Goal: Task Accomplishment & Management: Manage account settings

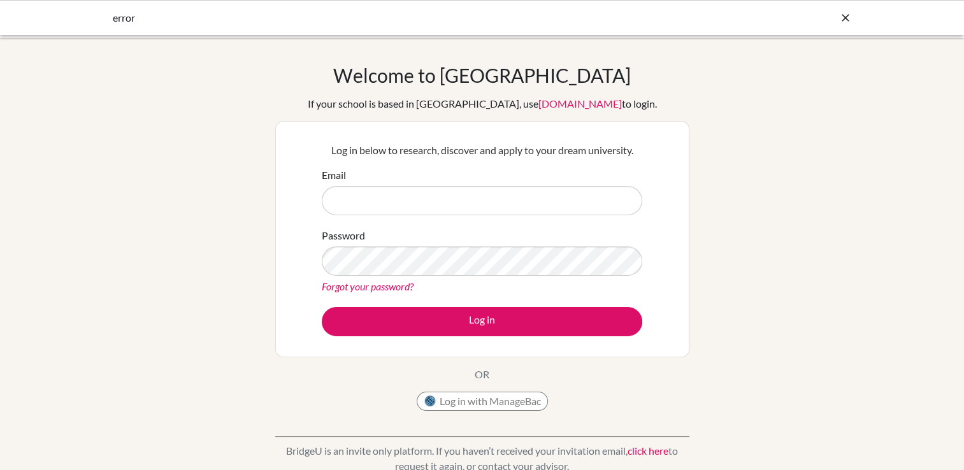
type input "[EMAIL_ADDRESS][PERSON_NAME][DOMAIN_NAME]"
click at [481, 336] on div "Log in below to research, discover and apply to your dream university. Email na…" at bounding box center [482, 239] width 336 height 210
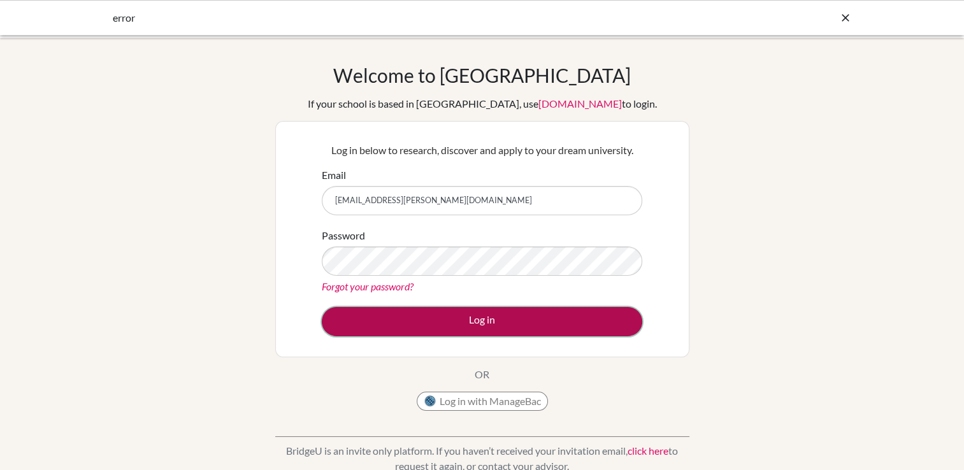
click at [478, 331] on button "Log in" at bounding box center [482, 321] width 320 height 29
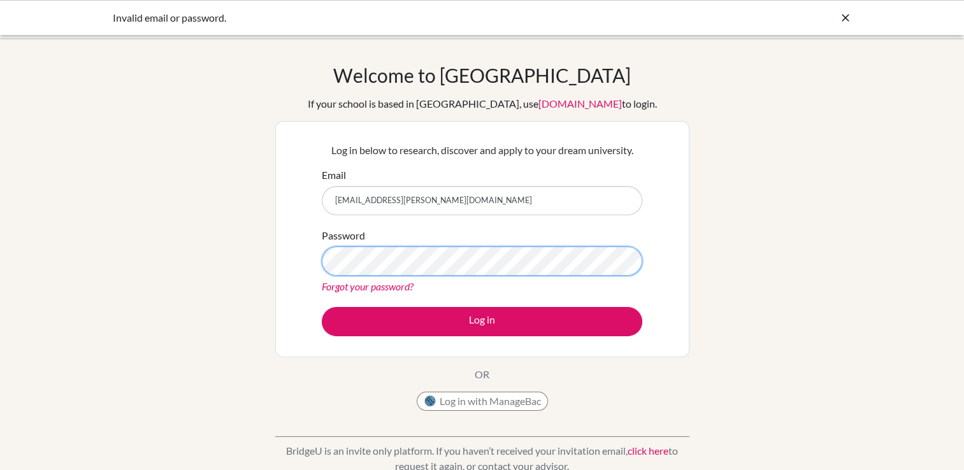
click at [195, 241] on div "Welcome to BridgeU If your school is based in China, use app.bridge-u.com.cn to…" at bounding box center [482, 272] width 964 height 417
drag, startPoint x: 190, startPoint y: 246, endPoint x: 193, endPoint y: 254, distance: 8.3
click at [190, 246] on div "Welcome to BridgeU If your school is based in China, use app.bridge-u.com.cn to…" at bounding box center [482, 272] width 964 height 417
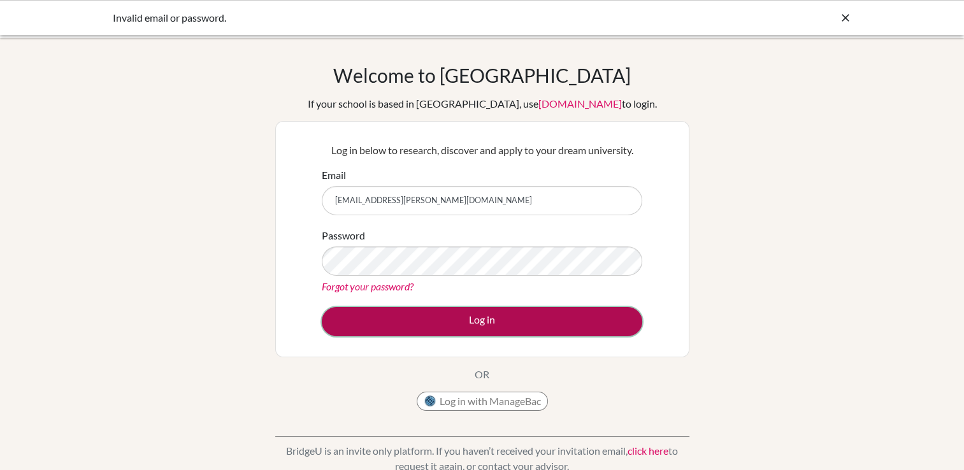
click at [372, 318] on button "Log in" at bounding box center [482, 321] width 320 height 29
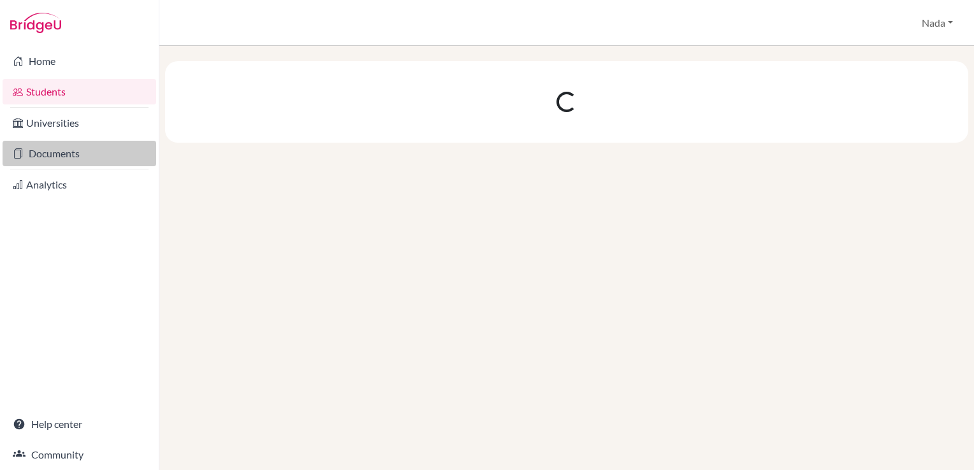
click at [74, 157] on link "Documents" at bounding box center [80, 153] width 154 height 25
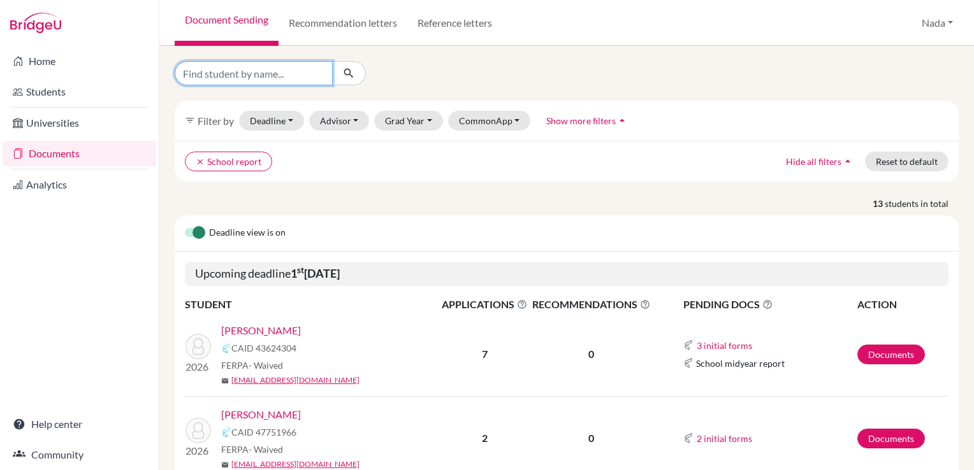
click at [238, 68] on input "Find student by name..." at bounding box center [254, 73] width 158 height 24
type input "sultan"
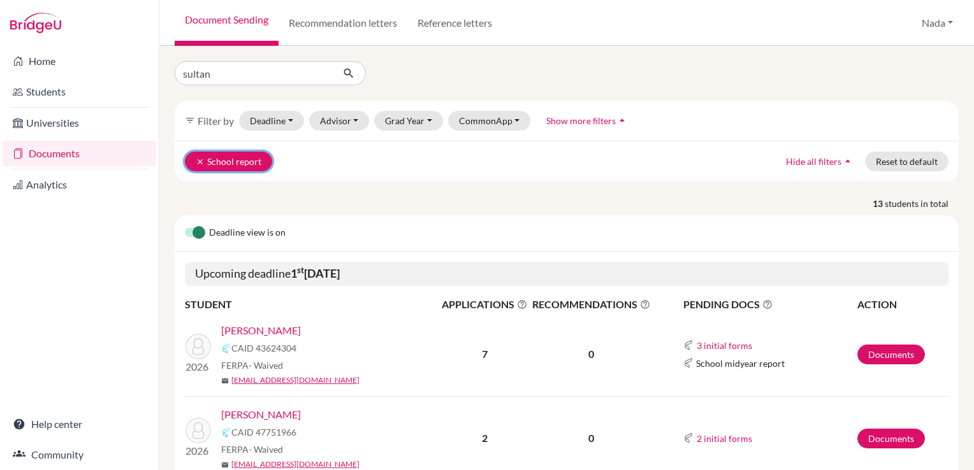
click at [200, 157] on icon "clear" at bounding box center [200, 161] width 9 height 9
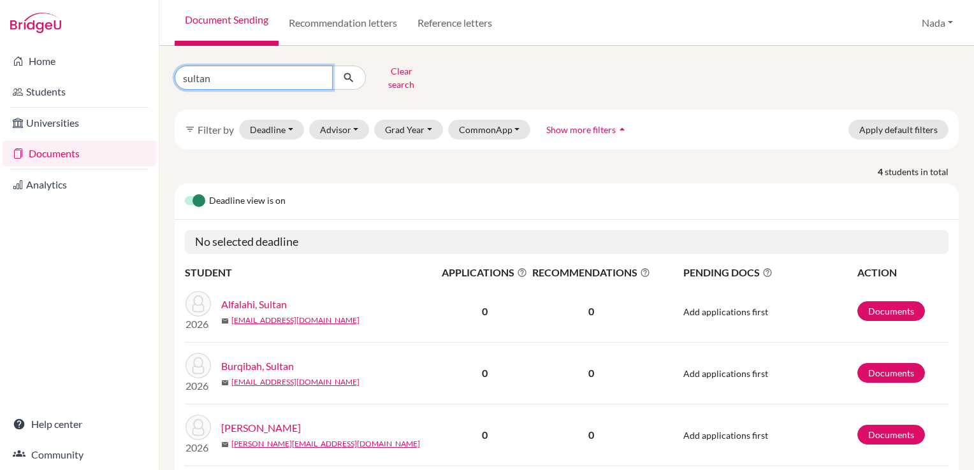
click at [237, 82] on input "sultan" at bounding box center [254, 78] width 158 height 24
click button "submit" at bounding box center [349, 78] width 34 height 24
drag, startPoint x: 220, startPoint y: 69, endPoint x: 332, endPoint y: 81, distance: 112.7
click at [220, 69] on input "sultan" at bounding box center [254, 78] width 158 height 24
click at [320, 73] on input "sultan" at bounding box center [254, 78] width 158 height 24
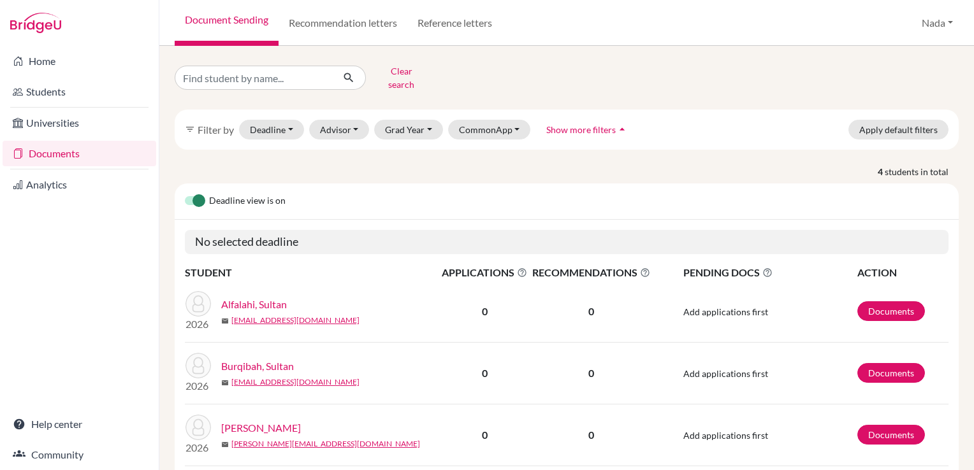
click at [336, 173] on div "4 students in total Deadline view is on No selected deadline STUDENT APPLICATIO…" at bounding box center [566, 356] width 803 height 383
click at [389, 75] on button "Clear search" at bounding box center [401, 77] width 71 height 33
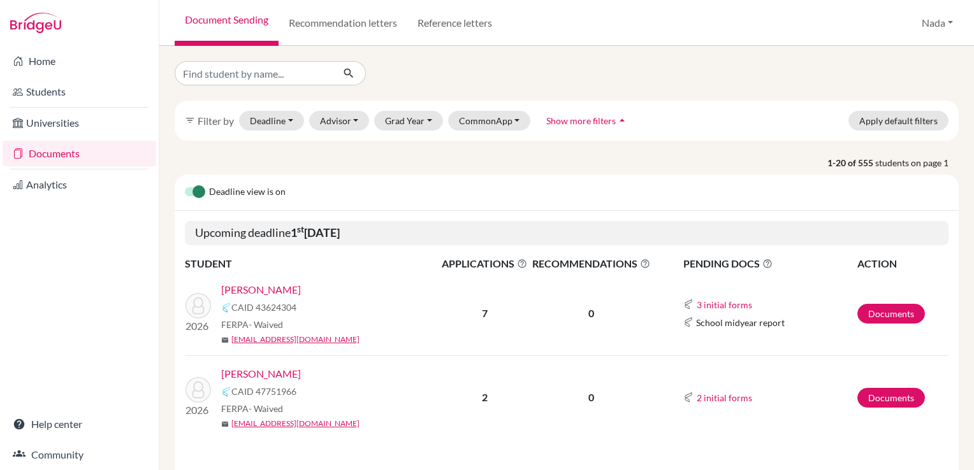
click at [603, 122] on span "Show more filters" at bounding box center [580, 120] width 69 height 11
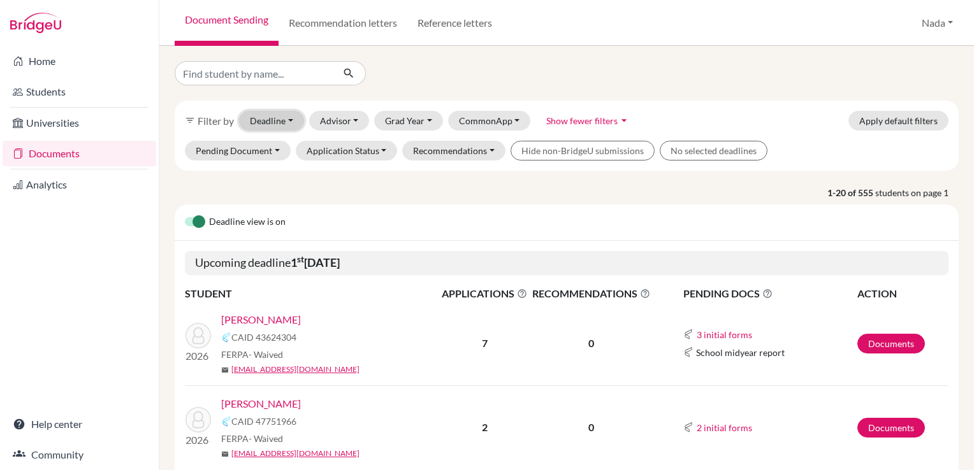
click at [288, 117] on button "Deadline - Select a date range Or double click for a single date selection Toda…" at bounding box center [271, 121] width 65 height 20
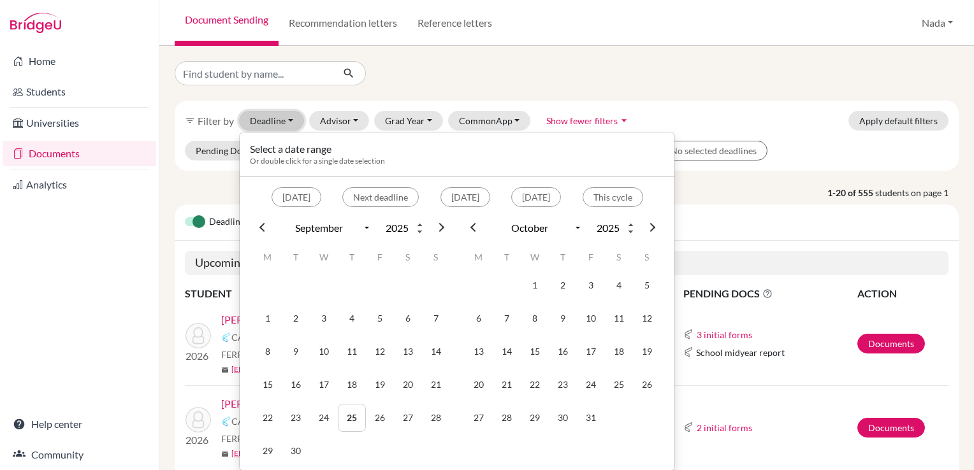
click at [288, 117] on button "Deadline - Select a date range Or double click for a single date selection Toda…" at bounding box center [271, 121] width 65 height 20
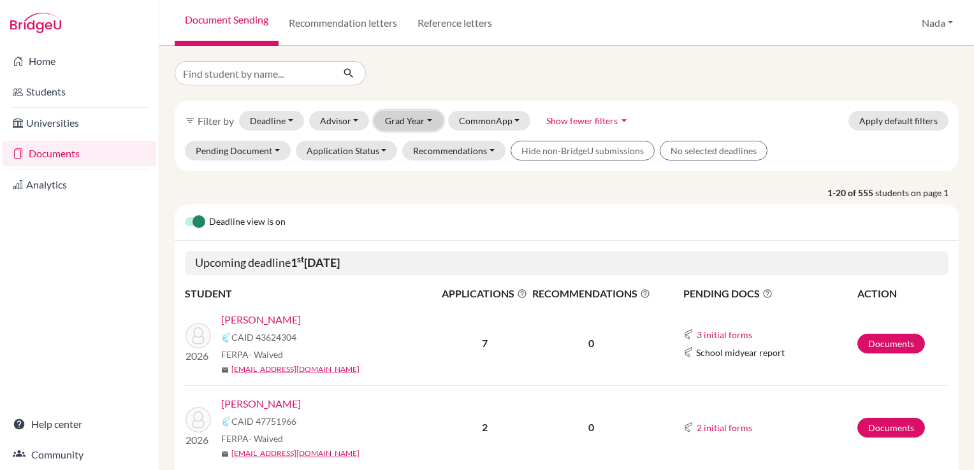
click at [393, 121] on button "Grad Year" at bounding box center [408, 121] width 69 height 20
click at [408, 189] on span "2025" at bounding box center [401, 188] width 23 height 15
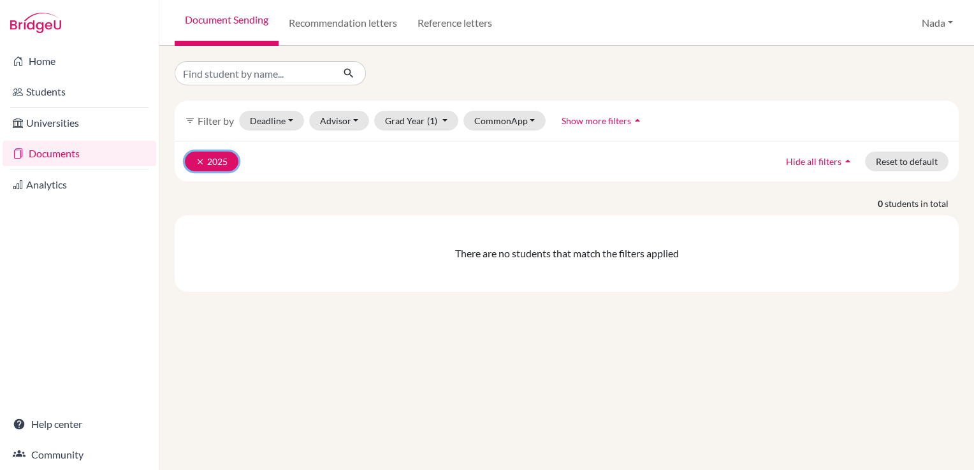
click at [200, 161] on icon "clear" at bounding box center [200, 161] width 9 height 9
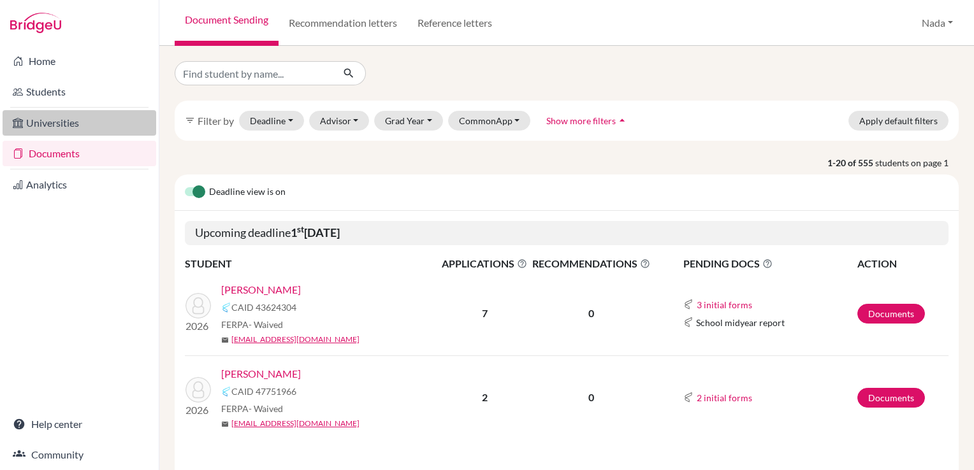
click at [76, 117] on link "Universities" at bounding box center [80, 122] width 154 height 25
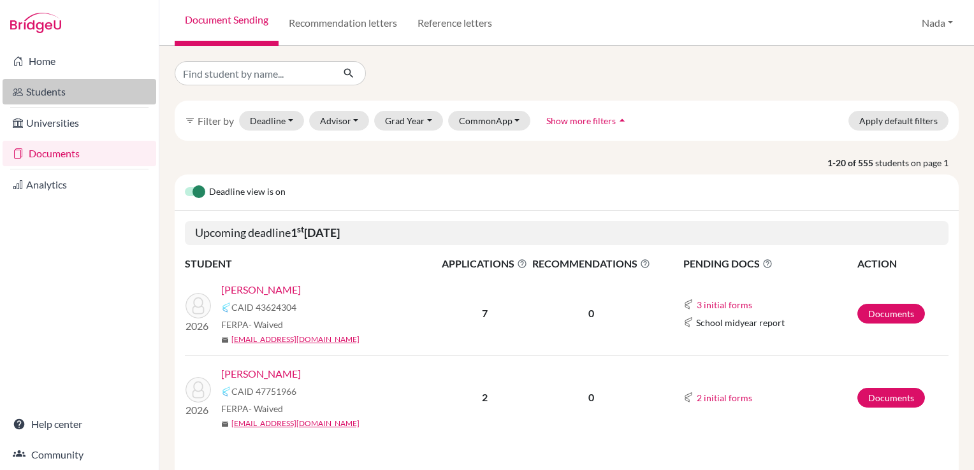
click at [60, 85] on link "Students" at bounding box center [80, 91] width 154 height 25
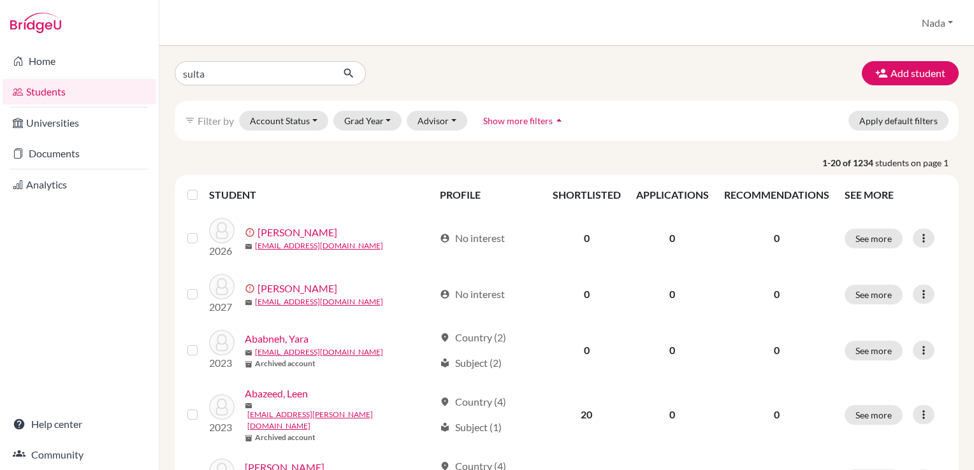
type input "sultan"
click button "submit" at bounding box center [349, 73] width 34 height 24
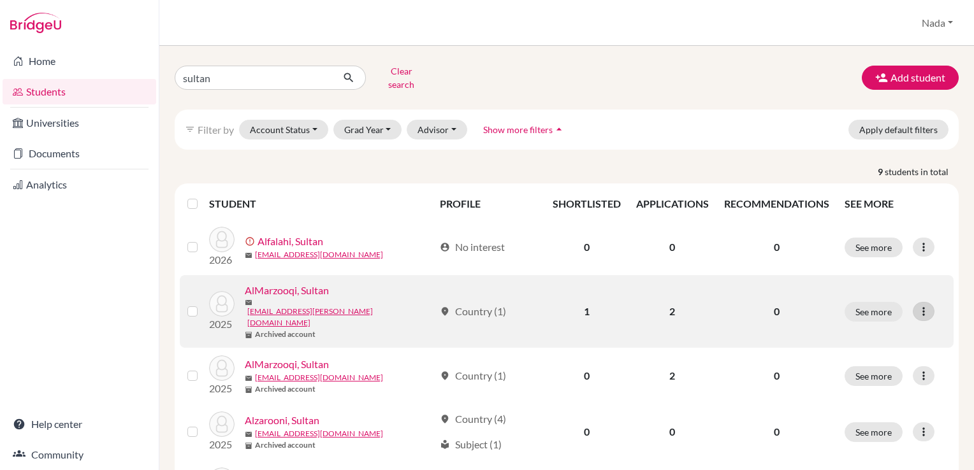
click at [912, 302] on div at bounding box center [923, 311] width 22 height 19
click at [871, 320] on button "Edit student" at bounding box center [859, 329] width 101 height 20
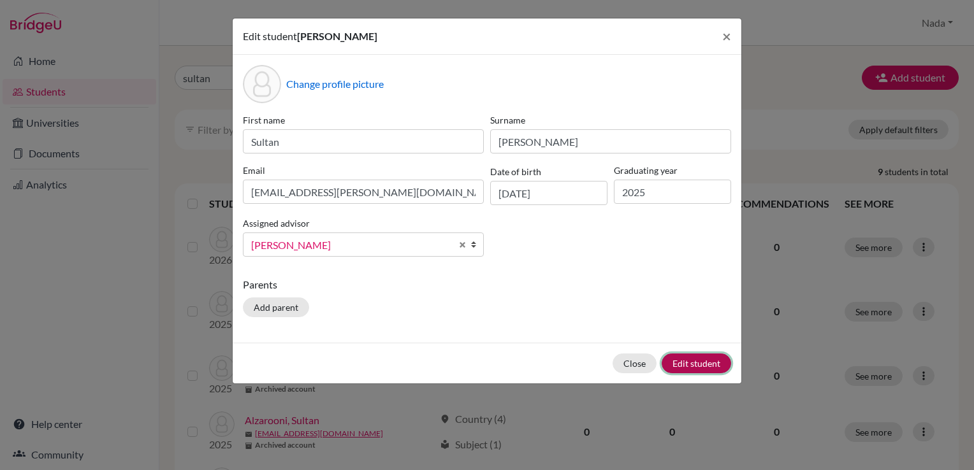
click at [678, 363] on button "Edit student" at bounding box center [695, 364] width 69 height 20
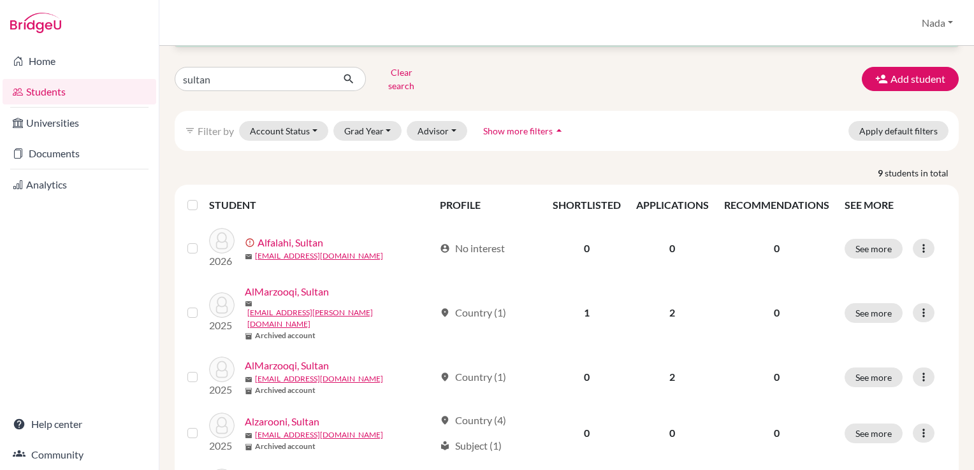
scroll to position [64, 0]
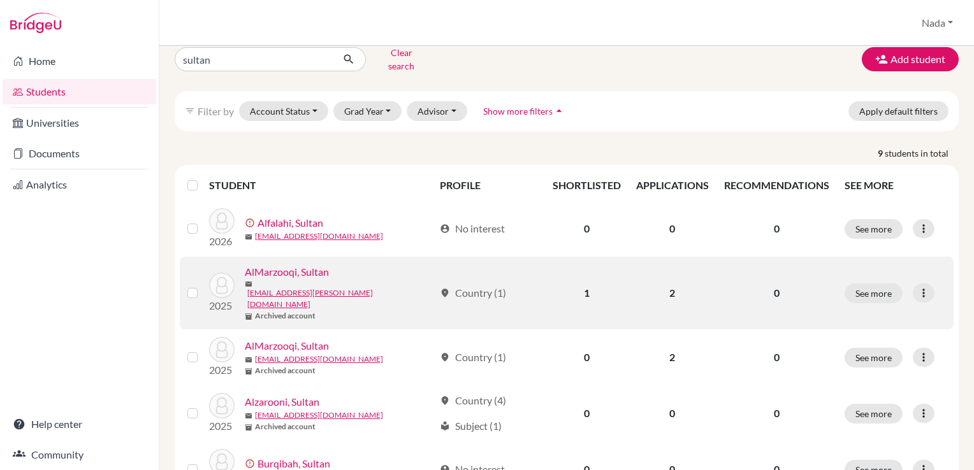
click at [282, 265] on link "AlMarzooqi, Sultan" at bounding box center [287, 271] width 84 height 15
click at [203, 285] on label at bounding box center [203, 285] width 0 height 0
click at [0, 0] on input "checkbox" at bounding box center [0, 0] width 0 height 0
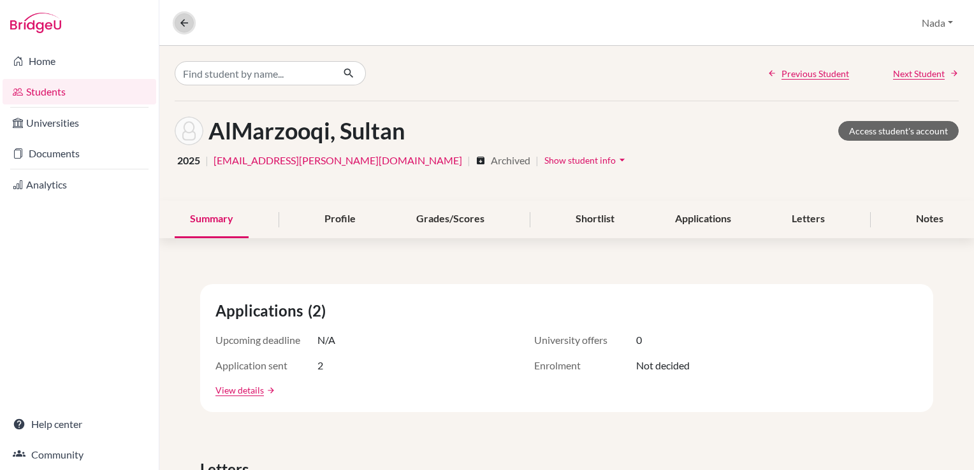
click at [187, 27] on icon at bounding box center [183, 22] width 11 height 11
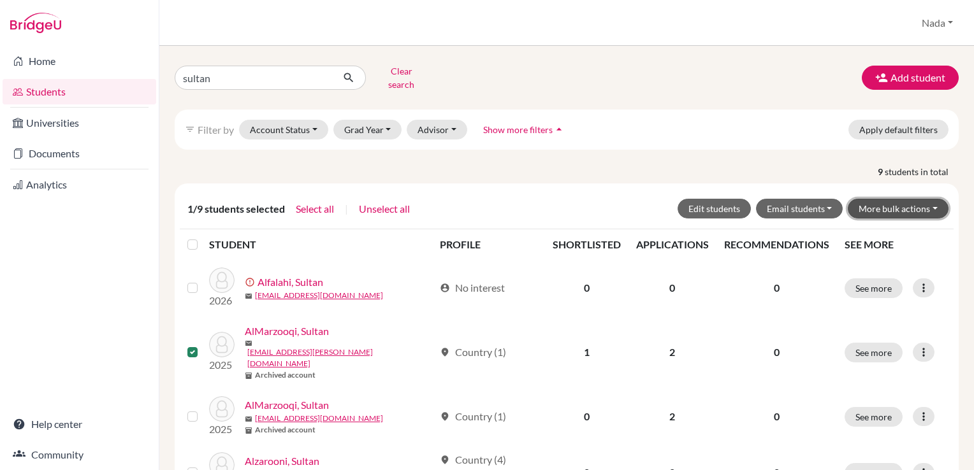
click at [903, 204] on button "More bulk actions" at bounding box center [897, 209] width 101 height 20
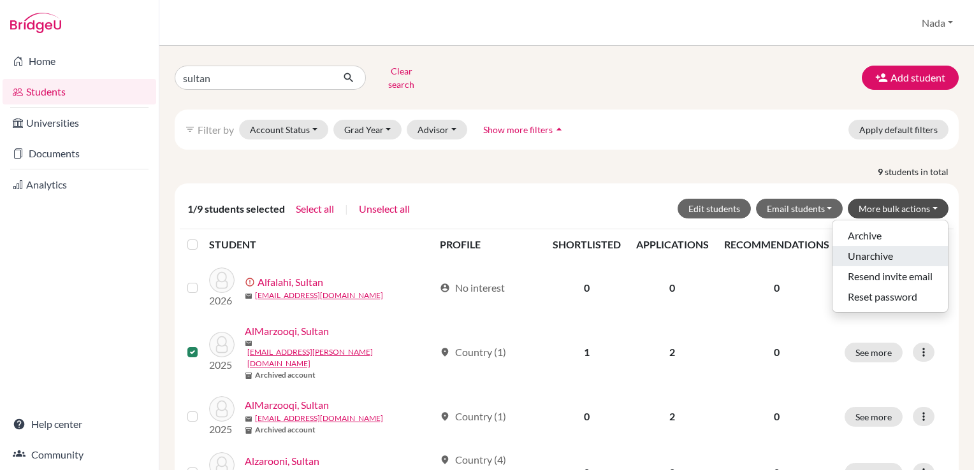
click at [873, 246] on button "Unarchive" at bounding box center [889, 256] width 115 height 20
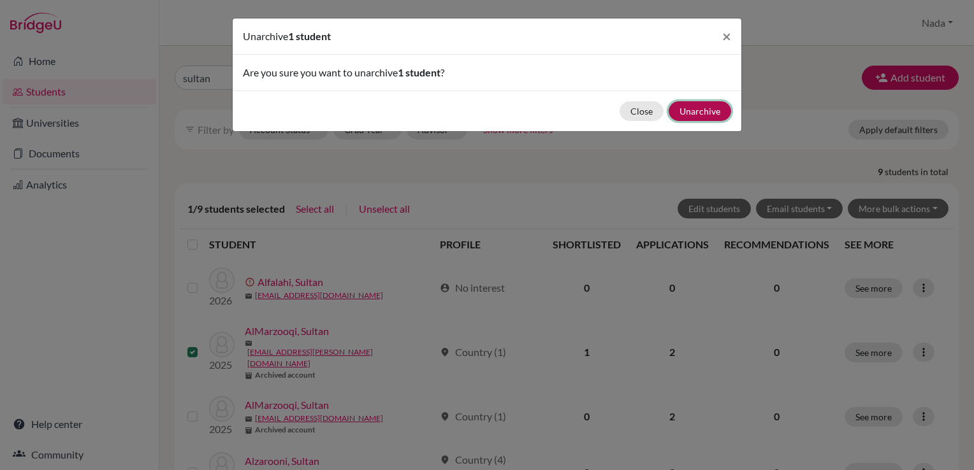
click at [703, 116] on button "Unarchive" at bounding box center [699, 111] width 62 height 20
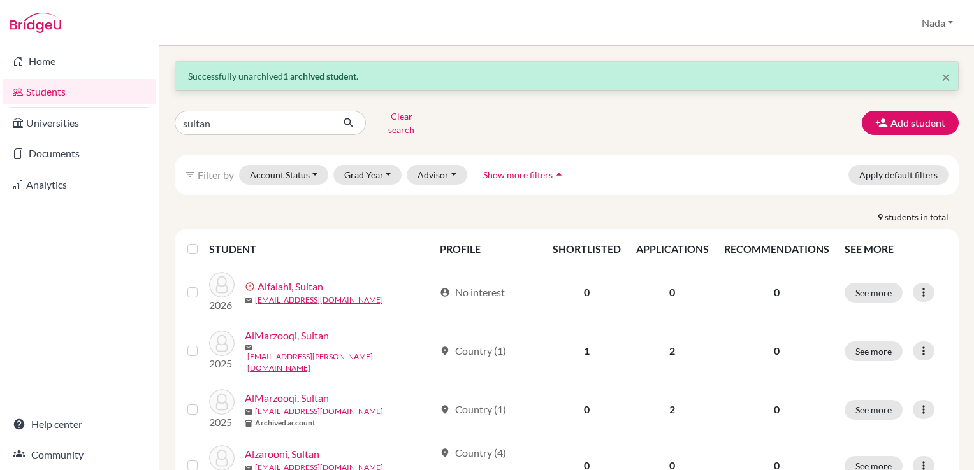
scroll to position [64, 0]
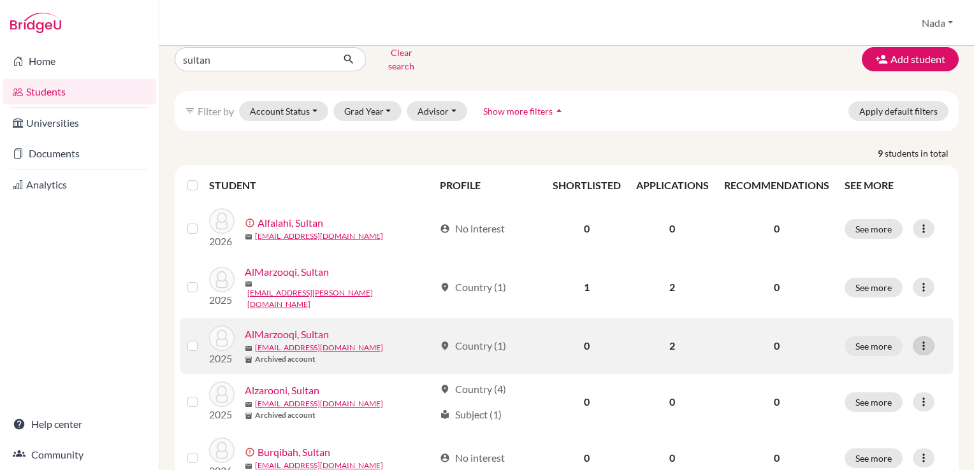
click at [917, 340] on icon at bounding box center [923, 346] width 13 height 13
click at [203, 338] on label at bounding box center [203, 338] width 0 height 0
click at [0, 0] on input "checkbox" at bounding box center [0, 0] width 0 height 0
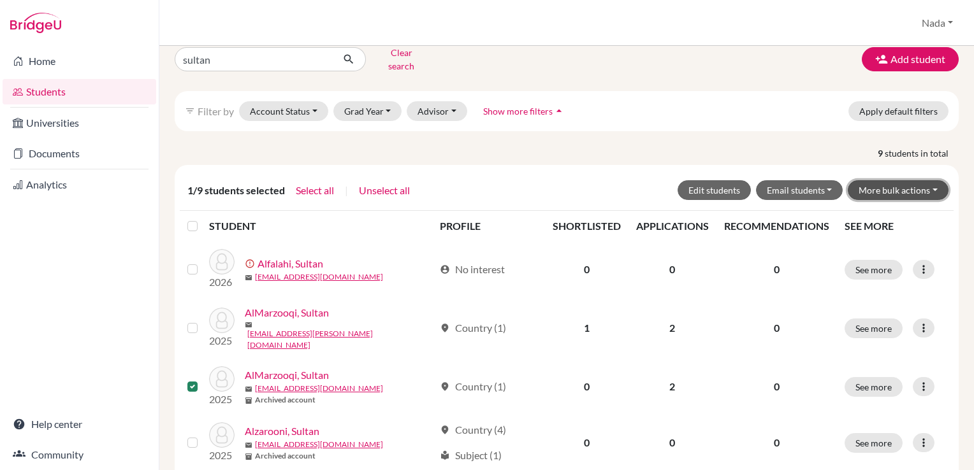
click at [851, 180] on button "More bulk actions" at bounding box center [897, 190] width 101 height 20
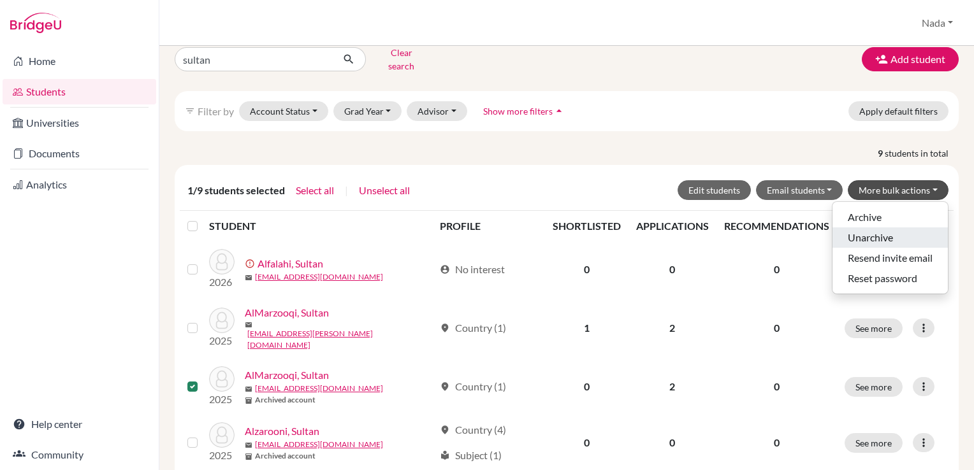
click at [858, 227] on button "Unarchive" at bounding box center [889, 237] width 115 height 20
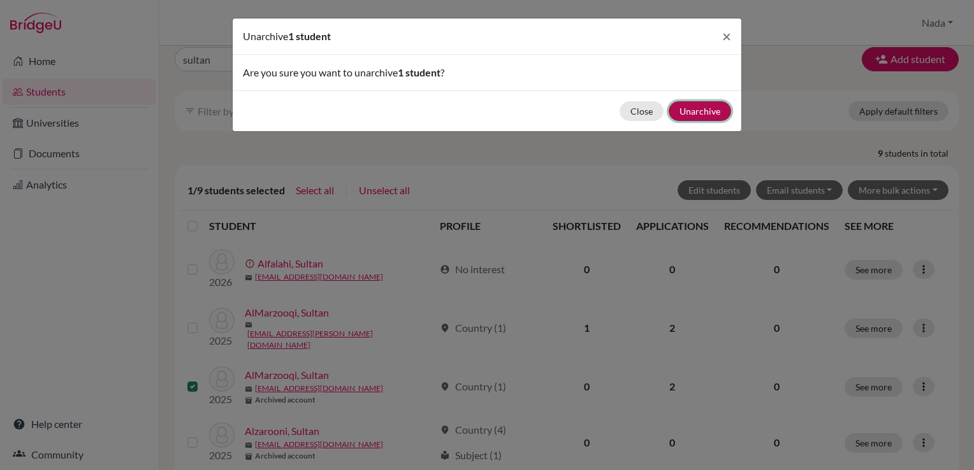
click at [691, 112] on button "Unarchive" at bounding box center [699, 111] width 62 height 20
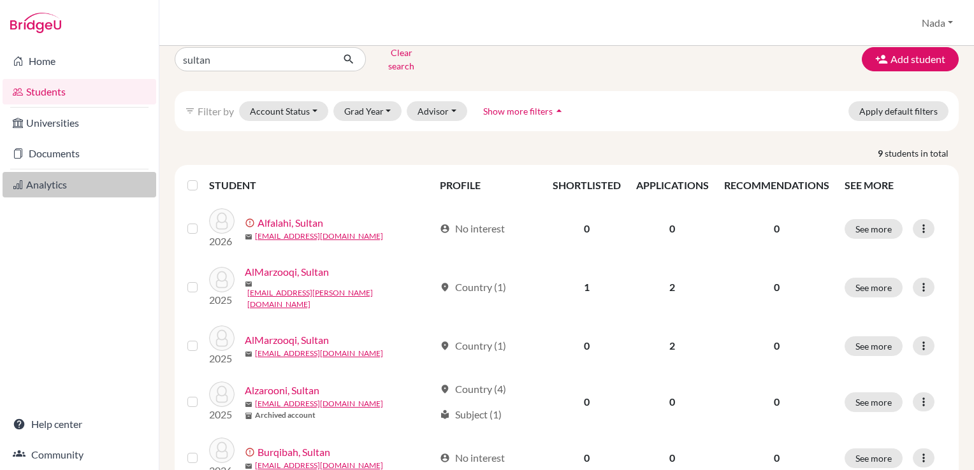
drag, startPoint x: 30, startPoint y: 154, endPoint x: 38, endPoint y: 175, distance: 22.6
click at [30, 154] on link "Documents" at bounding box center [80, 153] width 154 height 25
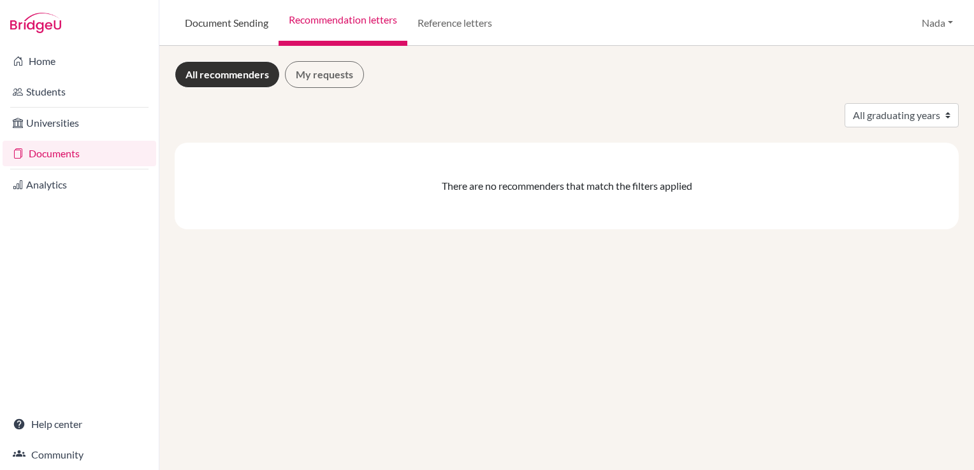
click at [227, 26] on link "Document Sending" at bounding box center [227, 23] width 104 height 46
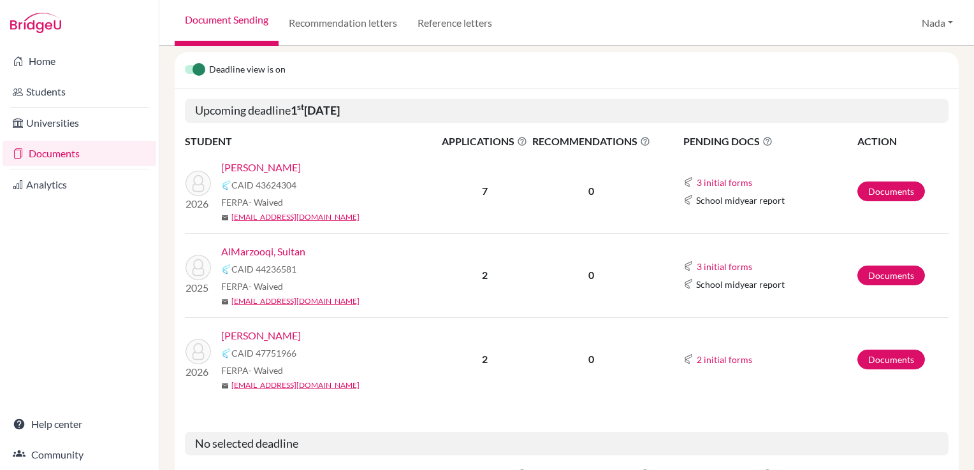
scroll to position [127, 0]
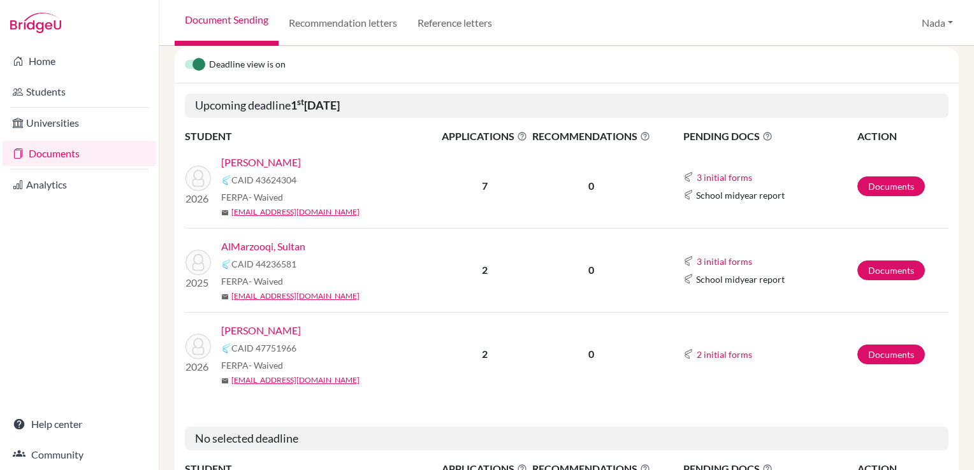
click at [278, 252] on link "AlMarzooqi, Sultan" at bounding box center [263, 246] width 84 height 15
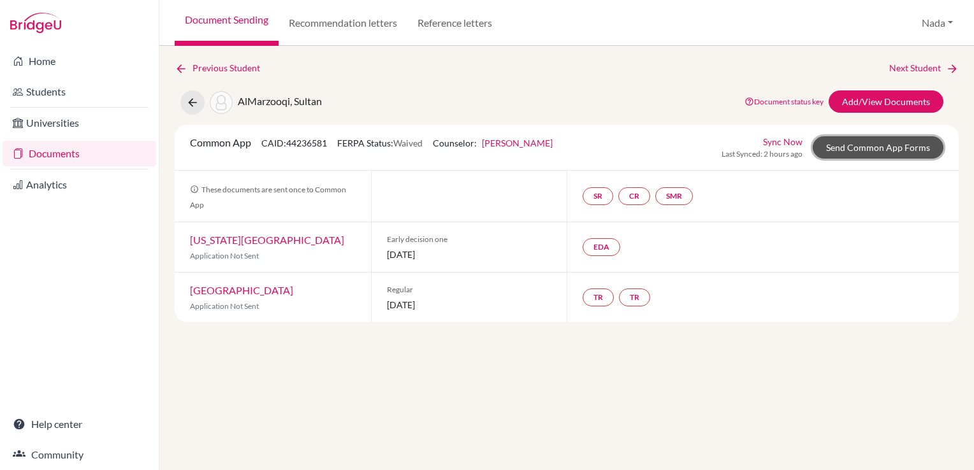
click at [890, 145] on link "Send Common App Forms" at bounding box center [877, 147] width 131 height 22
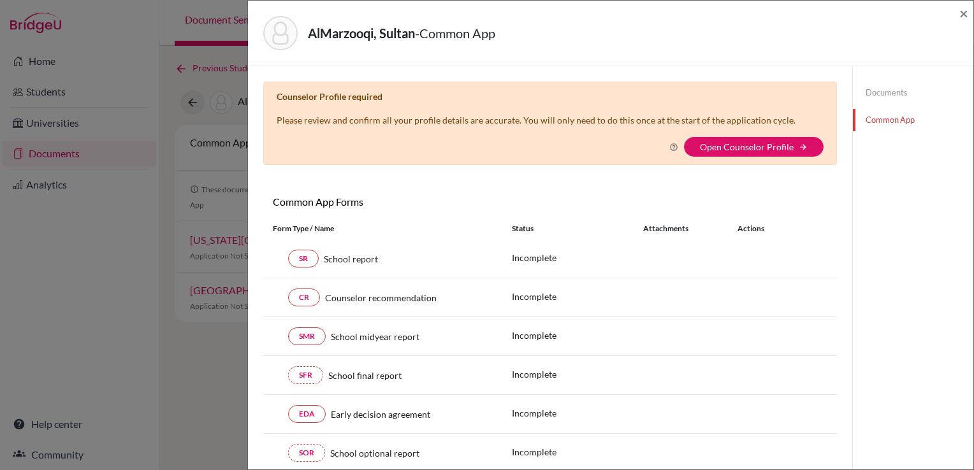
click at [768, 164] on div "× Counselor Profile required Please review and confirm all your profile details…" at bounding box center [549, 297] width 573 height 430
click at [766, 148] on link "Open Counselor Profile" at bounding box center [747, 146] width 94 height 11
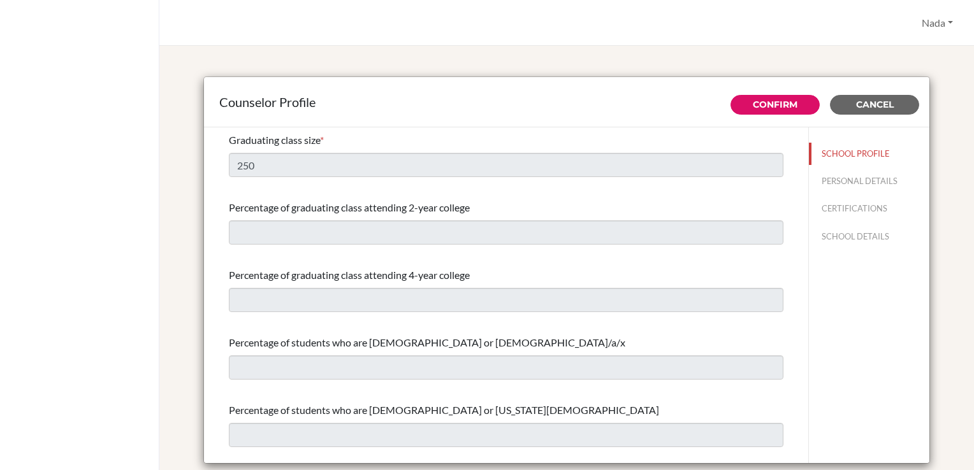
select select "1"
select select "263707"
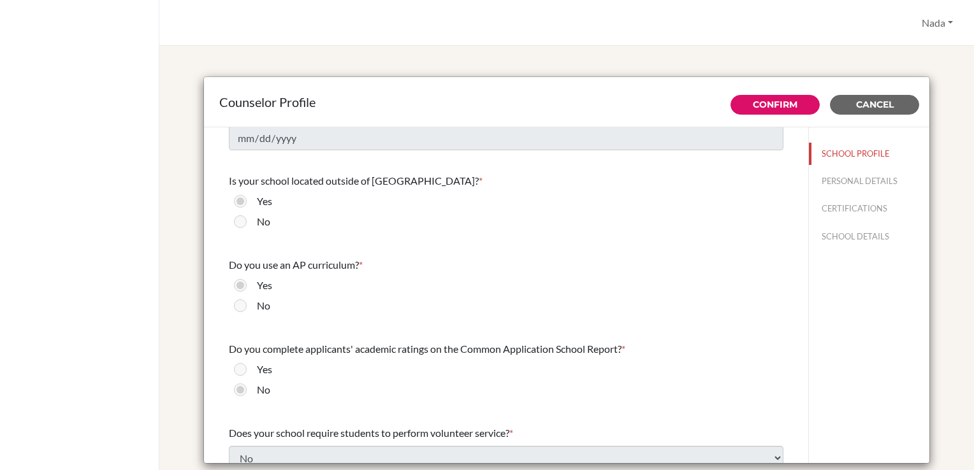
scroll to position [1392, 0]
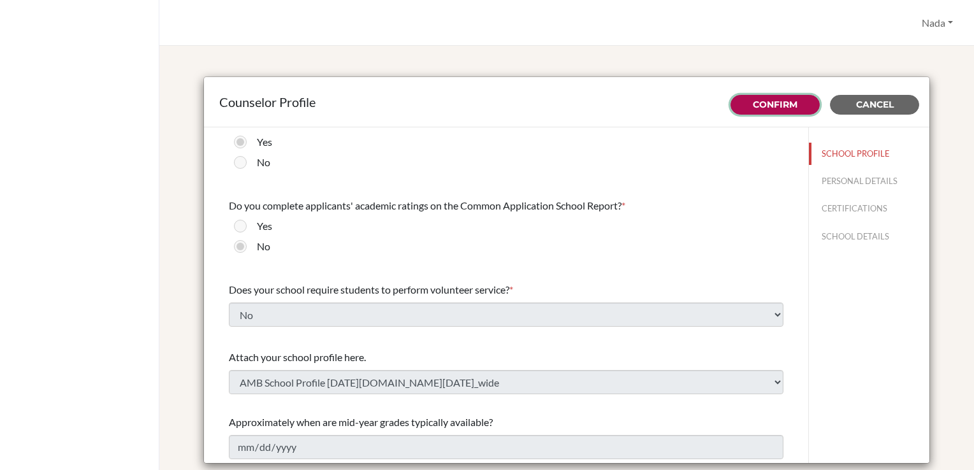
click at [769, 96] on button "Confirm" at bounding box center [774, 105] width 89 height 20
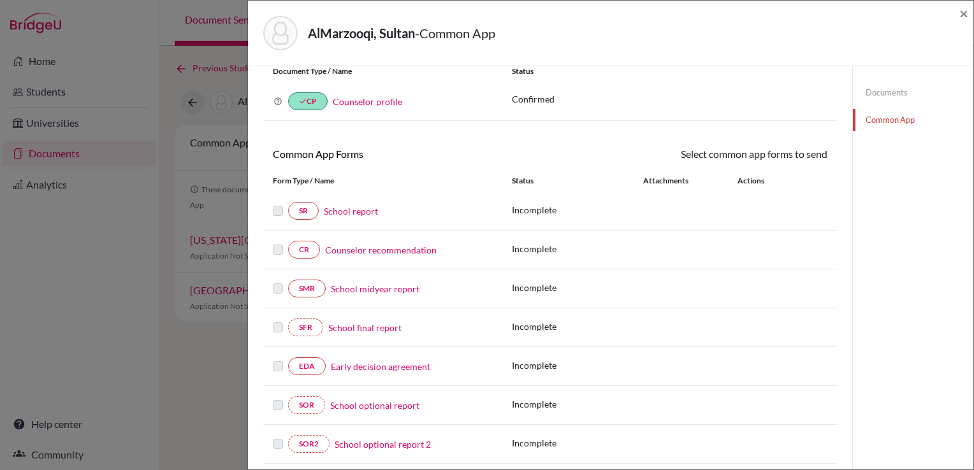
scroll to position [127, 0]
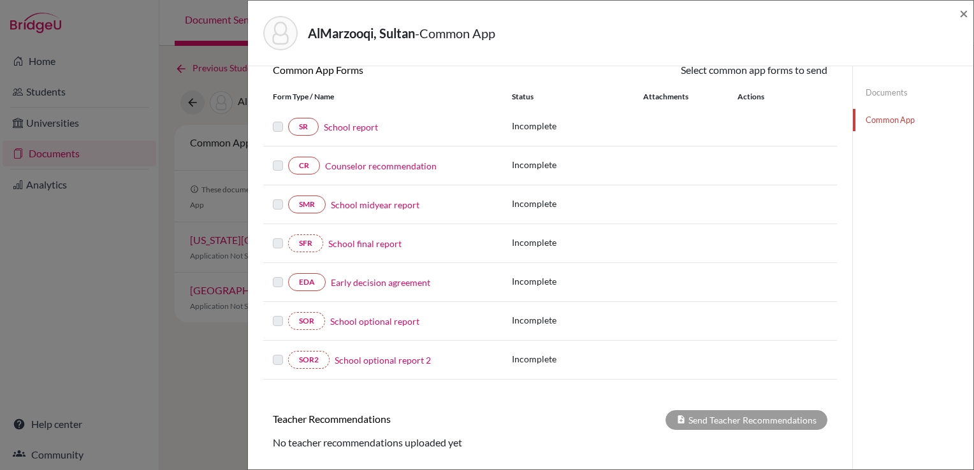
click at [340, 131] on link "School report" at bounding box center [351, 126] width 54 height 13
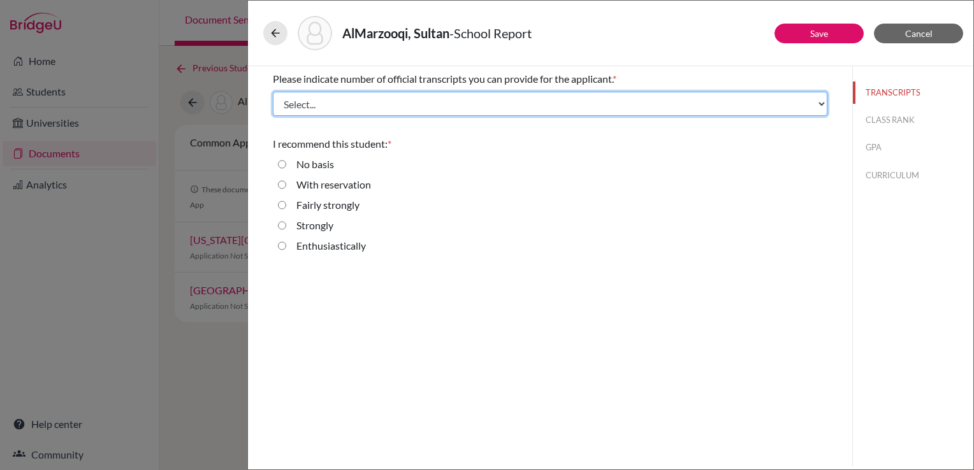
click at [335, 110] on select "Select... 1 2 3 4" at bounding box center [550, 104] width 554 height 24
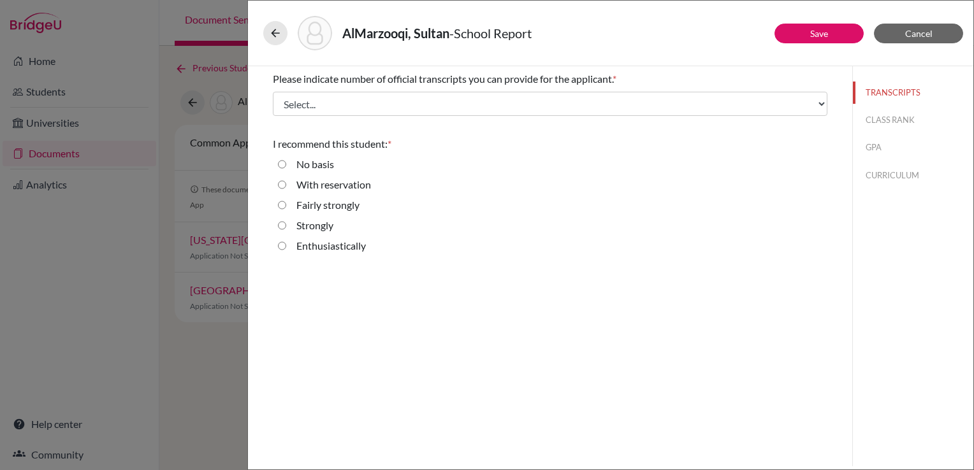
click at [702, 127] on div "Please indicate number of official transcripts you can provide for the applican…" at bounding box center [550, 165] width 554 height 198
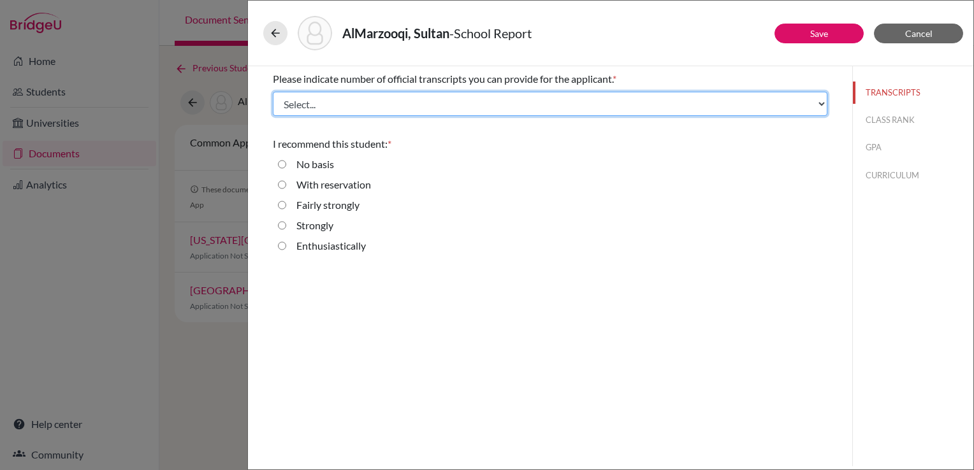
drag, startPoint x: 606, startPoint y: 94, endPoint x: 510, endPoint y: 112, distance: 97.8
click at [606, 94] on select "Select... 1 2 3 4" at bounding box center [550, 104] width 554 height 24
select select "2"
click at [273, 92] on select "Select... 1 2 3 4" at bounding box center [550, 104] width 554 height 24
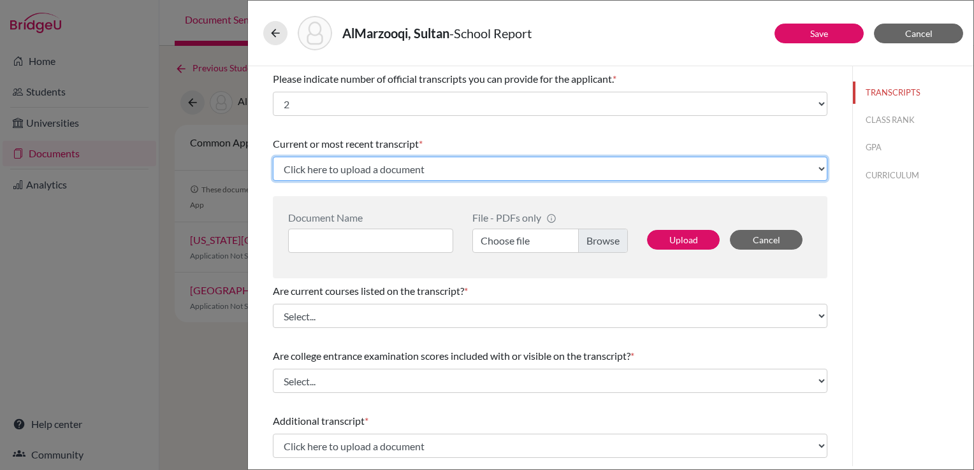
click at [444, 169] on select "Click here to upload a document Upload New File" at bounding box center [550, 169] width 554 height 24
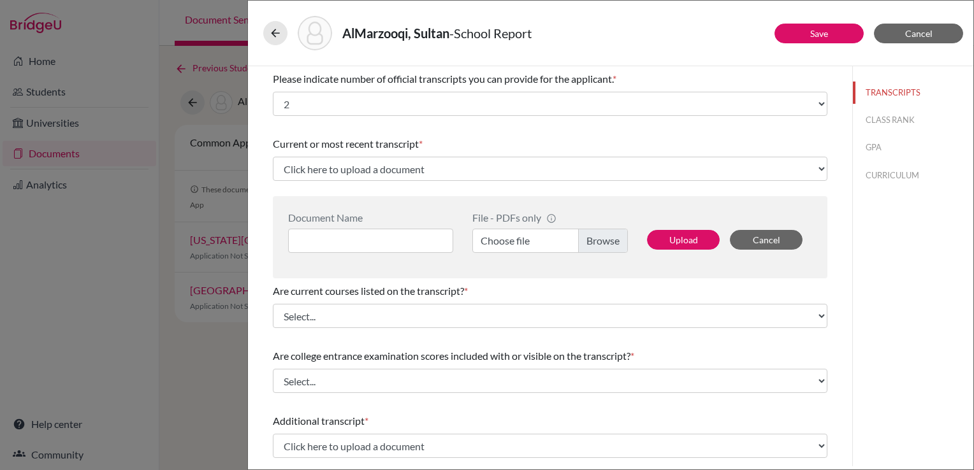
click at [579, 239] on label "Choose file" at bounding box center [549, 241] width 155 height 24
click at [579, 239] on input "Choose file" at bounding box center [549, 241] width 155 height 24
click at [408, 248] on input at bounding box center [370, 241] width 165 height 24
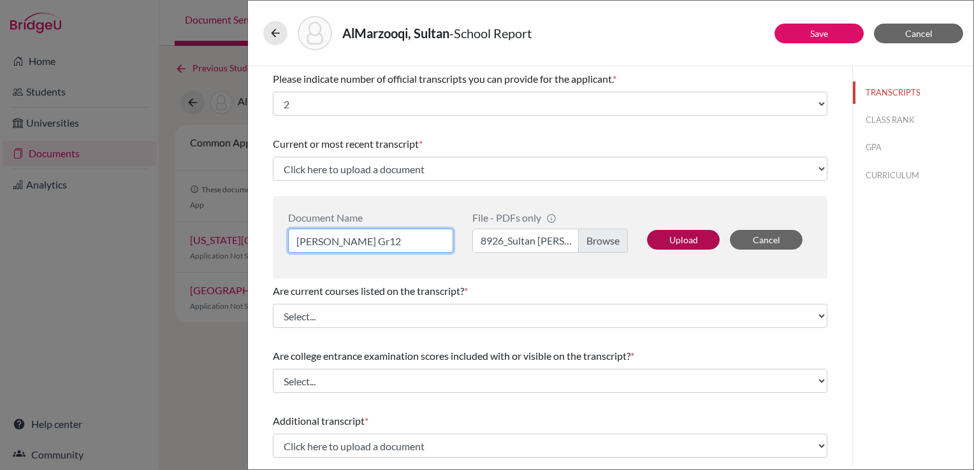
type input "[PERSON_NAME] Gr12"
click at [689, 234] on button "Upload" at bounding box center [683, 240] width 73 height 20
select select "670670"
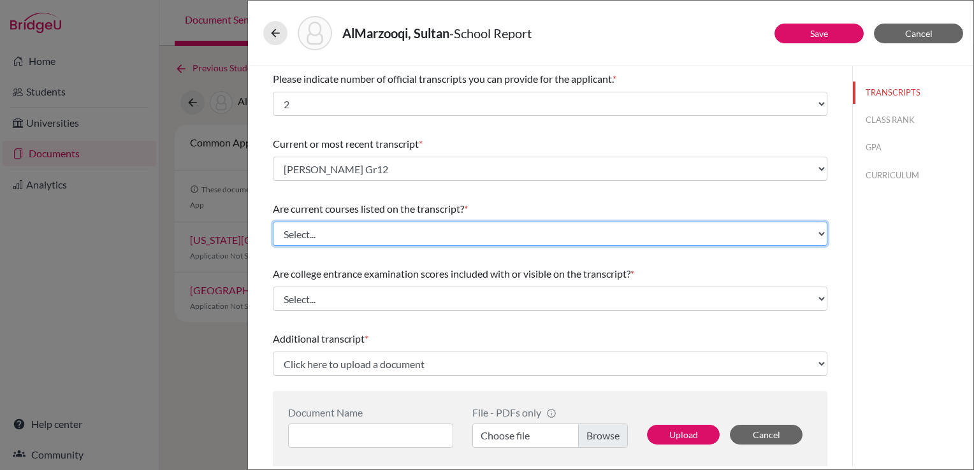
click at [605, 236] on select "Select... Yes No" at bounding box center [550, 234] width 554 height 24
select select "0"
click at [273, 222] on select "Select... Yes No" at bounding box center [550, 234] width 554 height 24
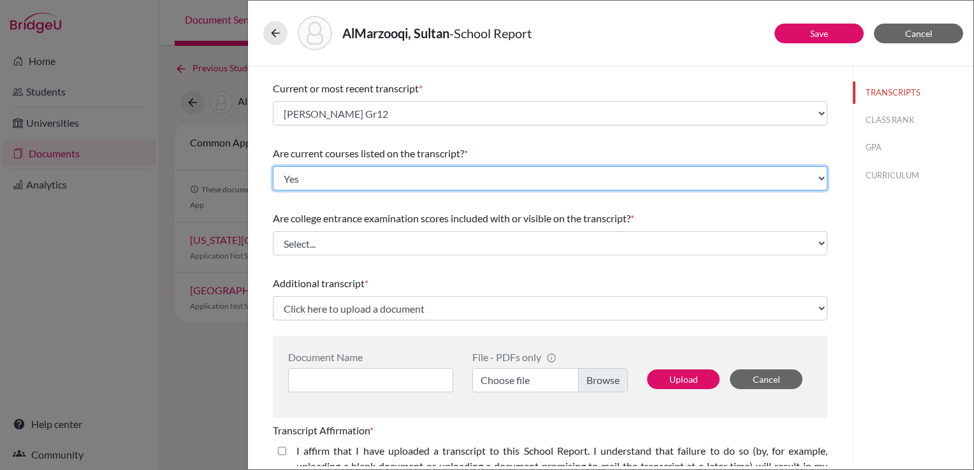
scroll to position [64, 0]
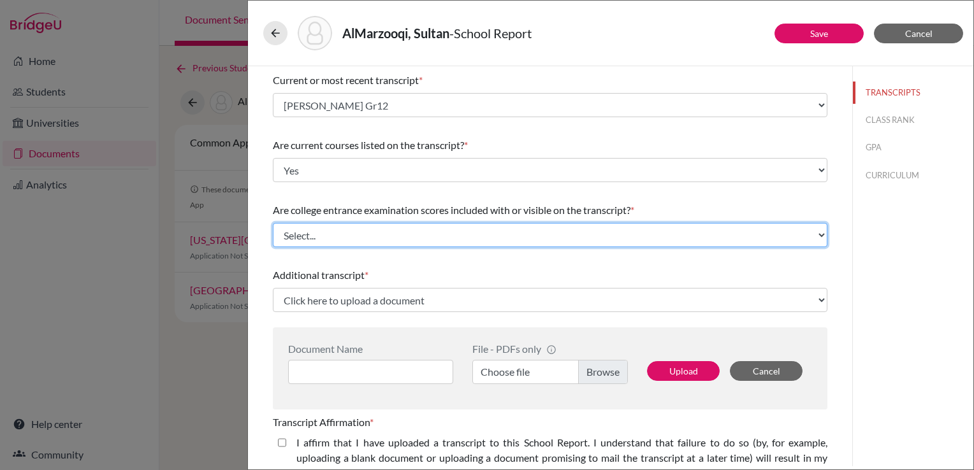
click at [390, 230] on select "Select... Yes No" at bounding box center [550, 235] width 554 height 24
select select "1"
click at [273, 223] on select "Select... Yes No" at bounding box center [550, 235] width 554 height 24
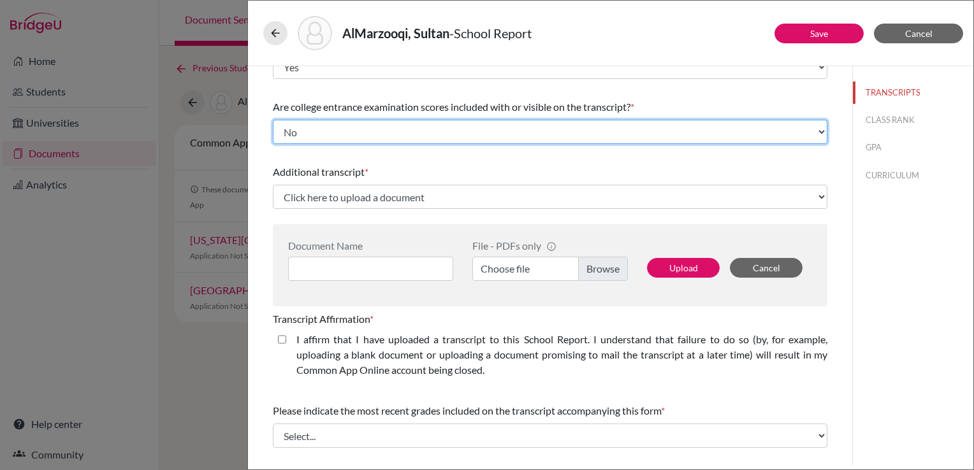
scroll to position [255, 0]
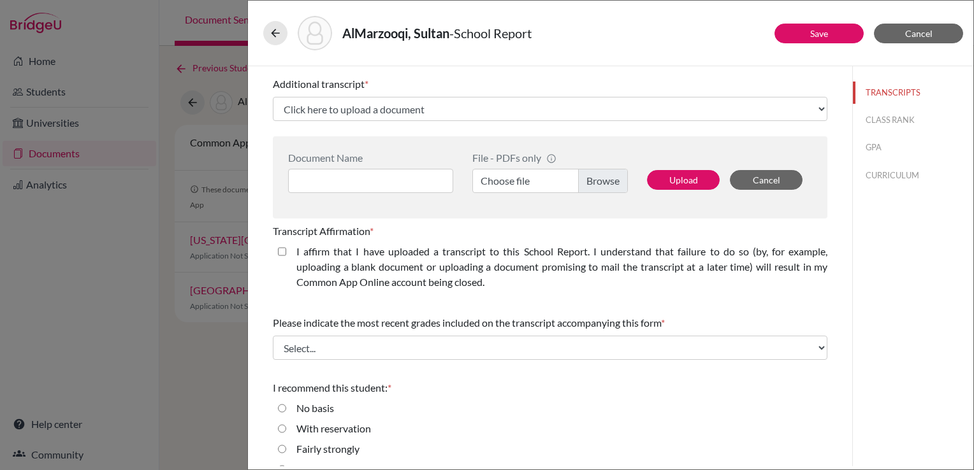
click at [658, 168] on div "Upload Cancel" at bounding box center [724, 172] width 175 height 41
click at [607, 173] on label "Choose file" at bounding box center [549, 181] width 155 height 24
click at [607, 173] on input "Choose file" at bounding box center [549, 181] width 155 height 24
click at [336, 178] on input at bounding box center [370, 181] width 165 height 24
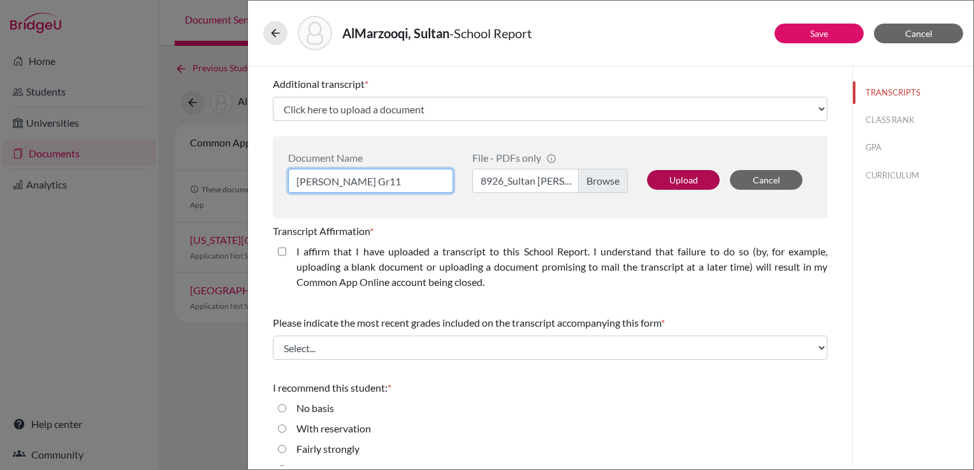
type input "[PERSON_NAME] Gr11"
click at [672, 180] on button "Upload" at bounding box center [683, 180] width 73 height 20
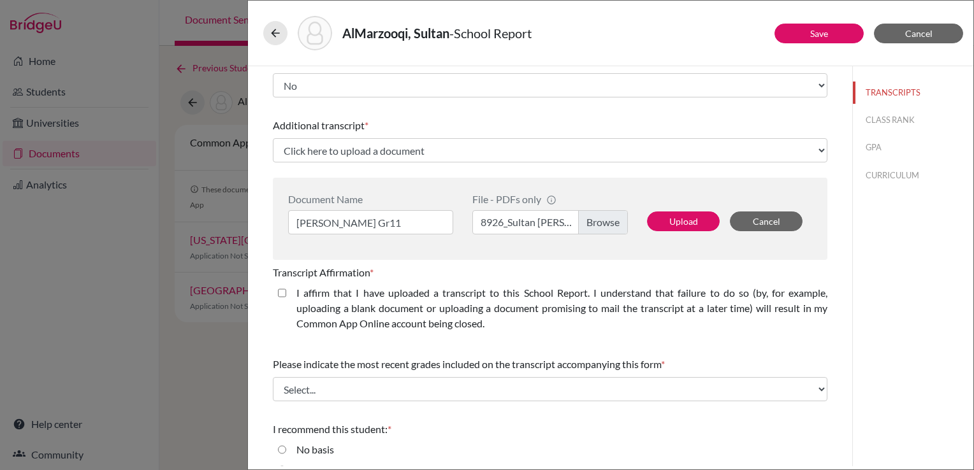
select select "670671"
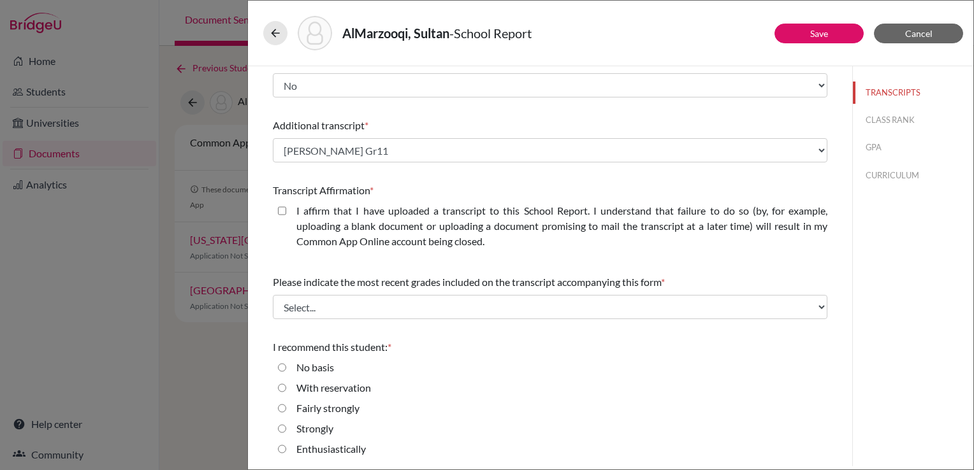
click at [366, 220] on label "I affirm that I have uploaded a transcript to this School Report. I understand …" at bounding box center [561, 226] width 531 height 46
click at [286, 219] on closed\ "I affirm that I have uploaded a transcript to this School Report. I understand …" at bounding box center [282, 210] width 8 height 15
checkbox closed\ "true"
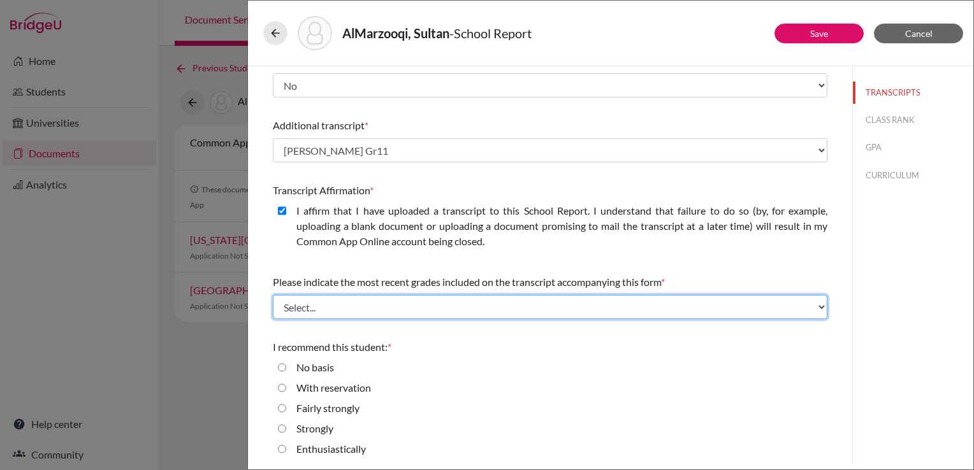
click at [433, 305] on select "Select... Final junior year grades 1st Quarter senior year grades 2nd Quarter/1…" at bounding box center [550, 307] width 554 height 24
select select "6"
click at [273, 295] on select "Select... Final junior year grades 1st Quarter senior year grades 2nd Quarter/1…" at bounding box center [550, 307] width 554 height 24
click at [621, 299] on select "Select... Final junior year grades 1st Quarter senior year grades 2nd Quarter/1…" at bounding box center [550, 307] width 554 height 24
click at [273, 295] on select "Select... Final junior year grades 1st Quarter senior year grades 2nd Quarter/1…" at bounding box center [550, 307] width 554 height 24
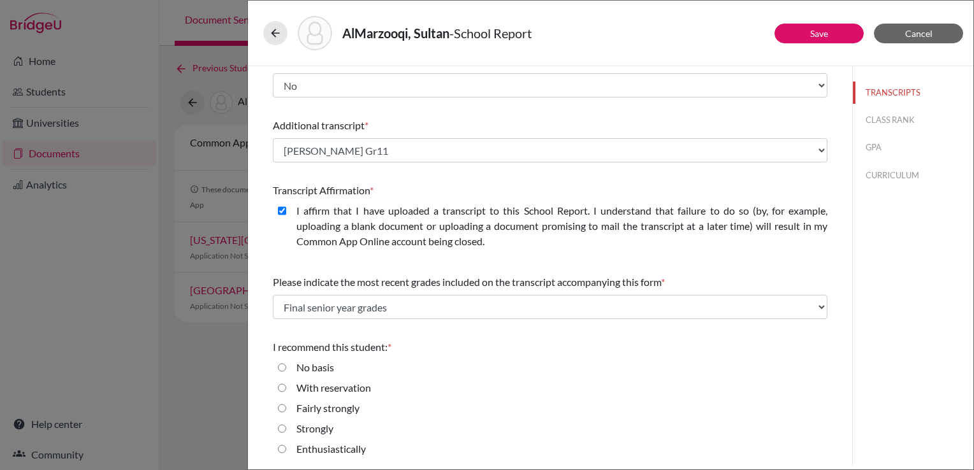
click at [331, 441] on fieldset "No basis With reservation Fairly strongly Strongly Enthusiastically" at bounding box center [550, 411] width 554 height 102
click at [331, 446] on label "Enthusiastically" at bounding box center [330, 449] width 69 height 15
click at [286, 446] on input "Enthusiastically" at bounding box center [282, 449] width 8 height 15
radio input "true"
click at [859, 119] on button "CLASS RANK" at bounding box center [912, 120] width 120 height 22
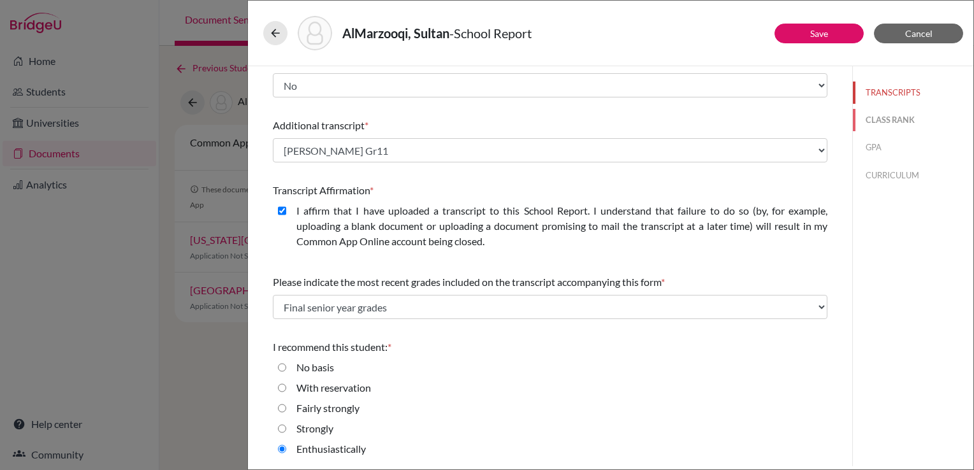
scroll to position [0, 0]
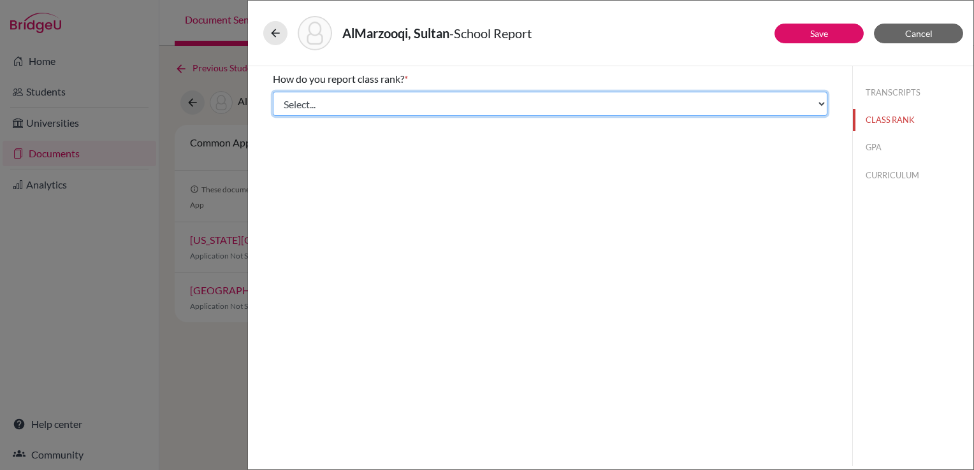
click at [356, 113] on select "Select... Exact Decile Quintile Quartile None" at bounding box center [550, 104] width 554 height 24
select select "5"
click at [273, 92] on select "Select... Exact Decile Quintile Quartile None" at bounding box center [550, 104] width 554 height 24
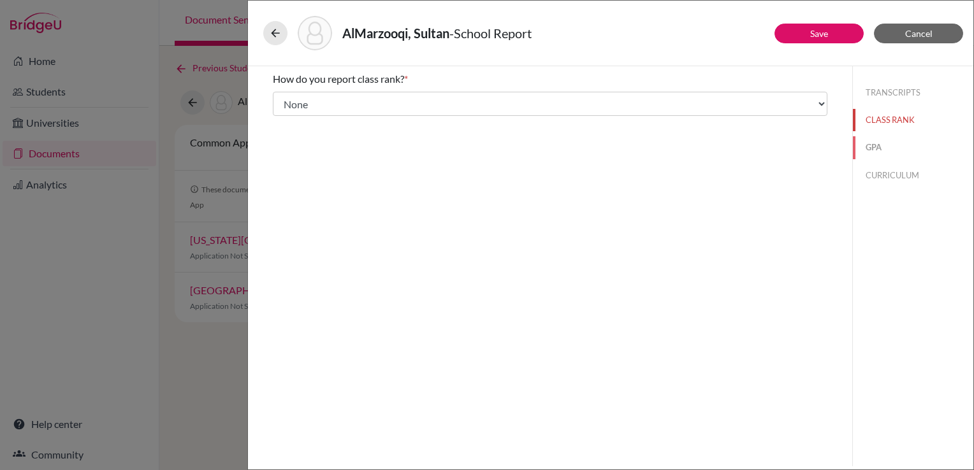
click at [873, 141] on button "GPA" at bounding box center [912, 147] width 120 height 22
click at [303, 102] on label "Yes" at bounding box center [303, 99] width 15 height 15
click at [286, 102] on input "Yes" at bounding box center [282, 99] width 8 height 15
radio input "true"
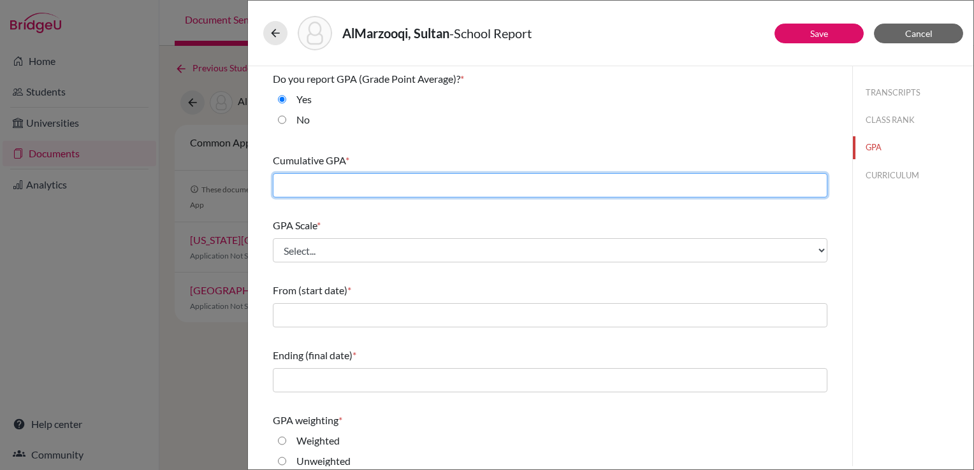
click at [373, 192] on input "text" at bounding box center [550, 185] width 554 height 24
type input "3.82"
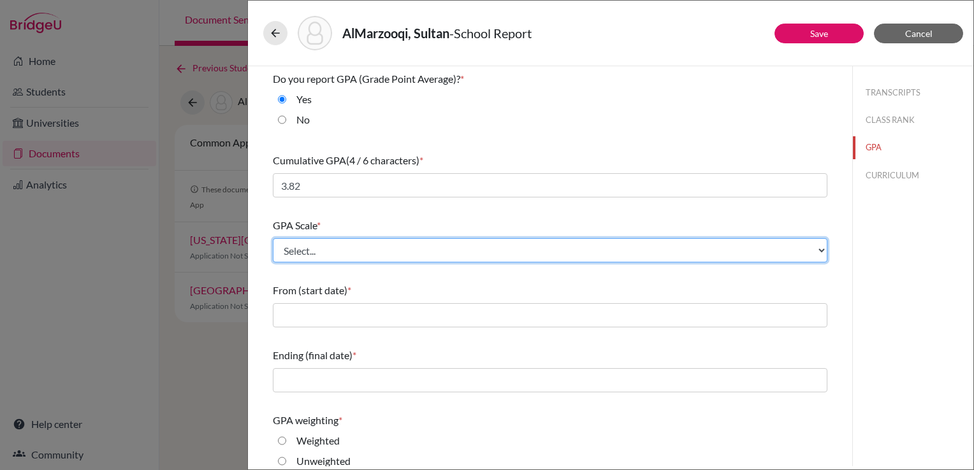
click at [388, 258] on select "Select... 4 5 6 7 8 9 10 11 12 13 14 15 16 17 18 19 20 100" at bounding box center [550, 250] width 554 height 24
click at [273, 238] on select "Select... 4 5 6 7 8 9 10 11 12 13 14 15 16 17 18 19 20 100" at bounding box center [550, 250] width 554 height 24
click at [356, 246] on select "Select... 4 5 6 7 8 9 10 11 12 13 14 15 16 17 18 19 20 100" at bounding box center [550, 250] width 554 height 24
select select "4"
click at [273, 238] on select "Select... 4 5 6 7 8 9 10 11 12 13 14 15 16 17 18 19 20 100" at bounding box center [550, 250] width 554 height 24
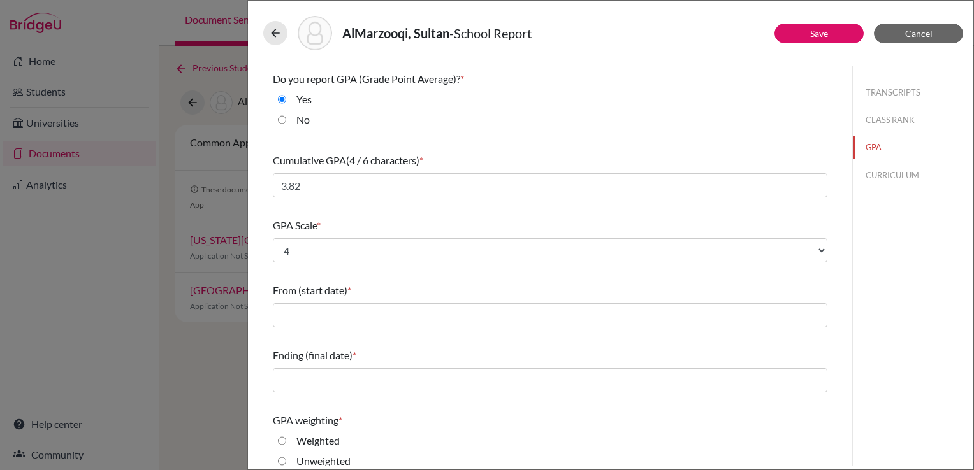
click at [391, 329] on div "From (start date) *" at bounding box center [550, 305] width 554 height 55
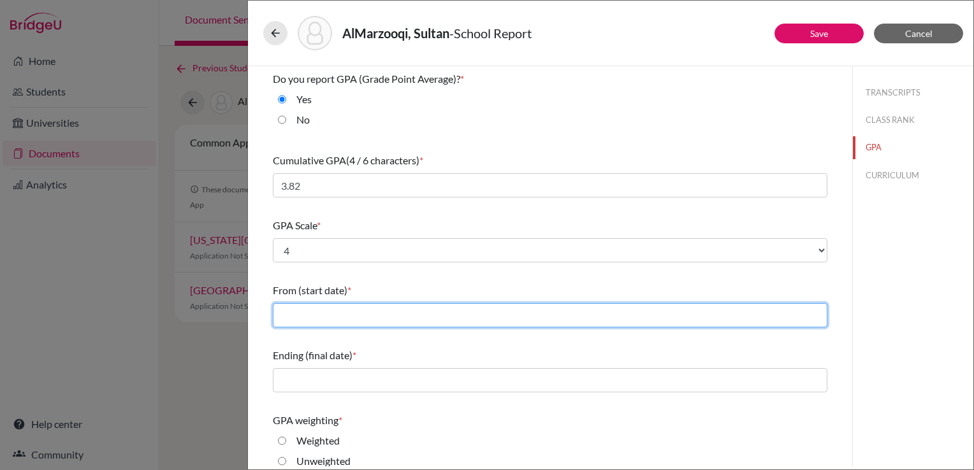
click at [386, 313] on input "text" at bounding box center [550, 315] width 554 height 24
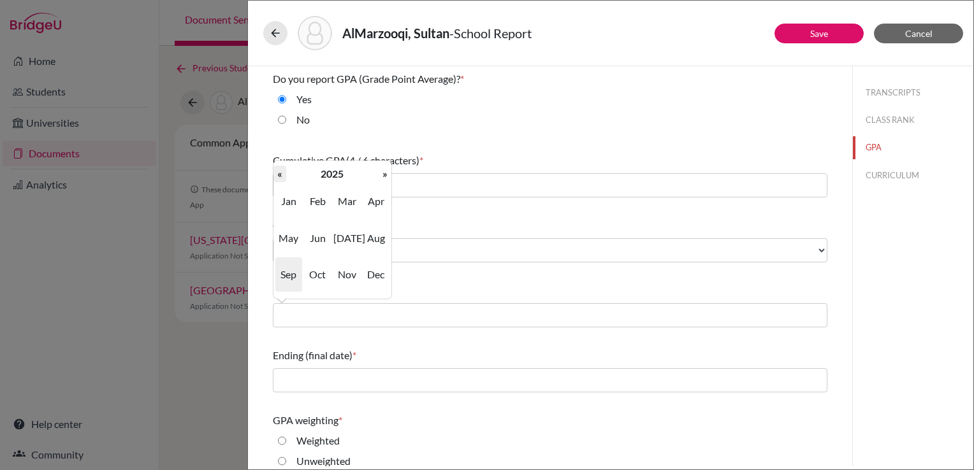
click at [280, 174] on th "«" at bounding box center [279, 174] width 13 height 17
click at [292, 273] on span "Sep" at bounding box center [288, 274] width 27 height 34
type input "09/2023"
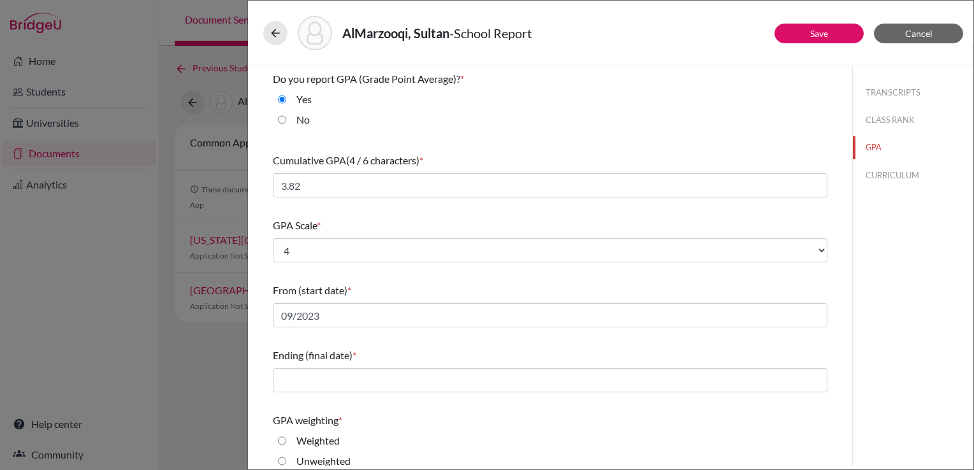
scroll to position [127, 0]
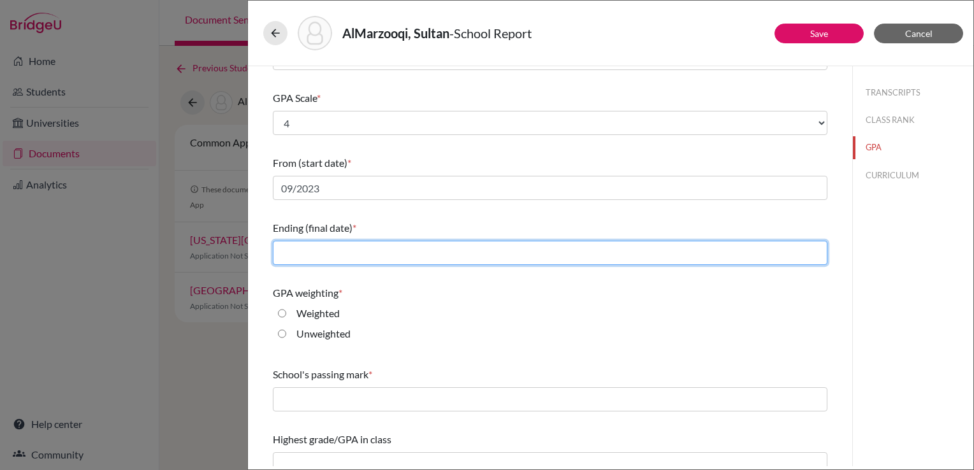
click at [320, 256] on input "text" at bounding box center [550, 253] width 554 height 24
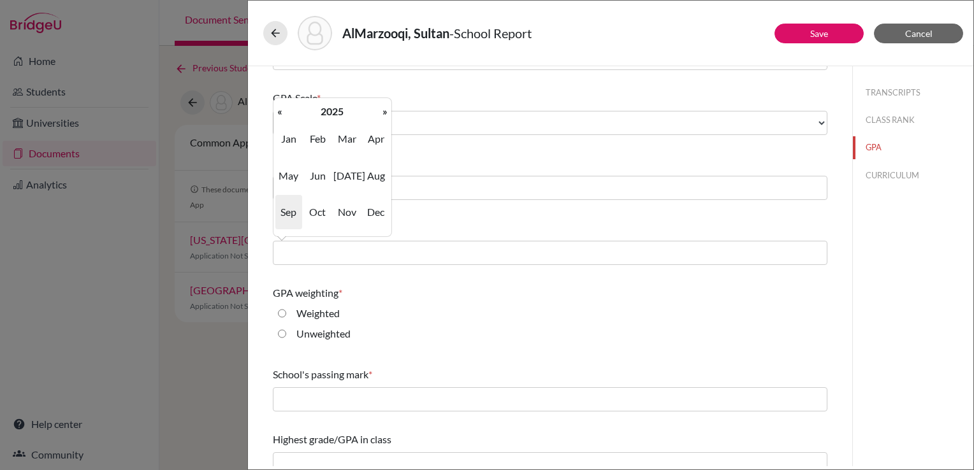
click at [327, 172] on span "Jun" at bounding box center [317, 176] width 27 height 34
type input "06/2025"
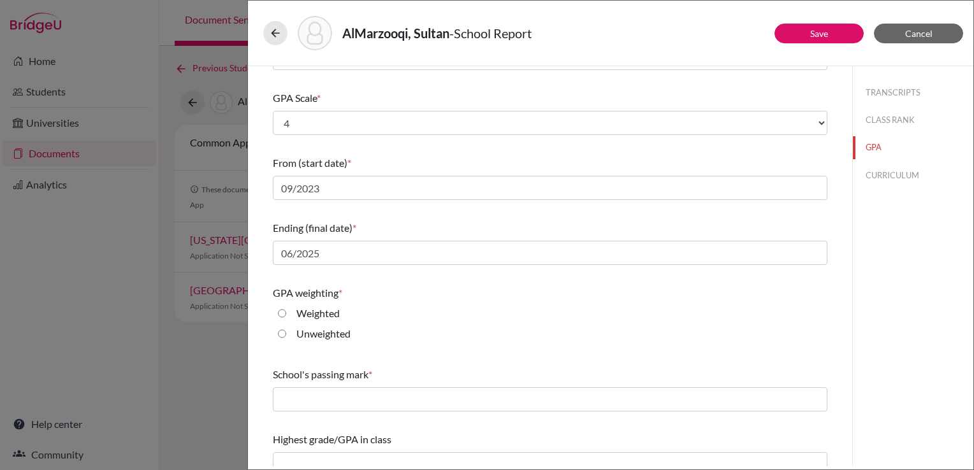
scroll to position [142, 0]
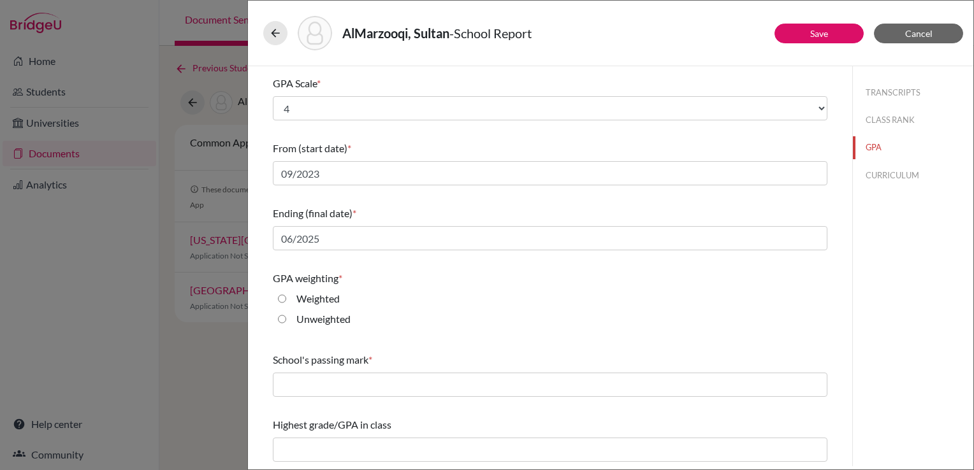
click at [311, 303] on label "Weighted" at bounding box center [317, 298] width 43 height 15
click at [286, 303] on input "Weighted" at bounding box center [282, 298] width 8 height 15
radio input "true"
drag, startPoint x: 345, startPoint y: 371, endPoint x: 347, endPoint y: 377, distance: 6.7
click at [345, 373] on div "School's passing mark *" at bounding box center [550, 374] width 554 height 55
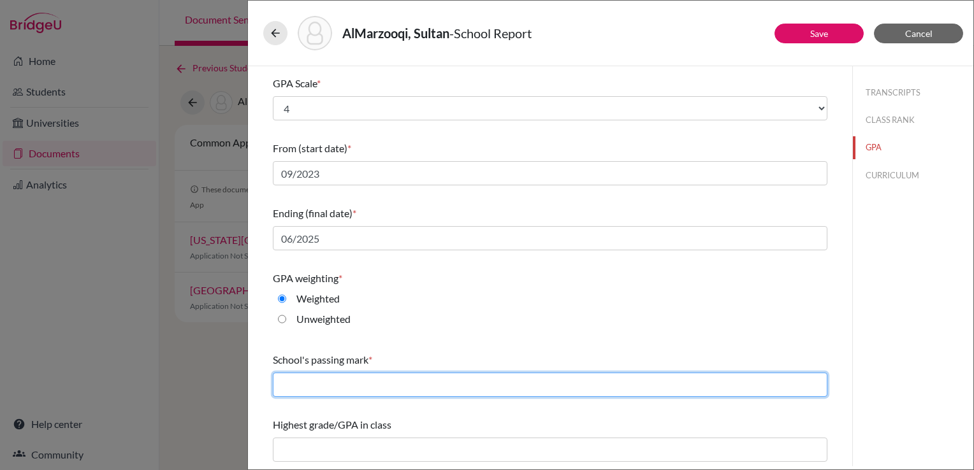
click at [348, 378] on input "text" at bounding box center [550, 385] width 554 height 24
type input "60"
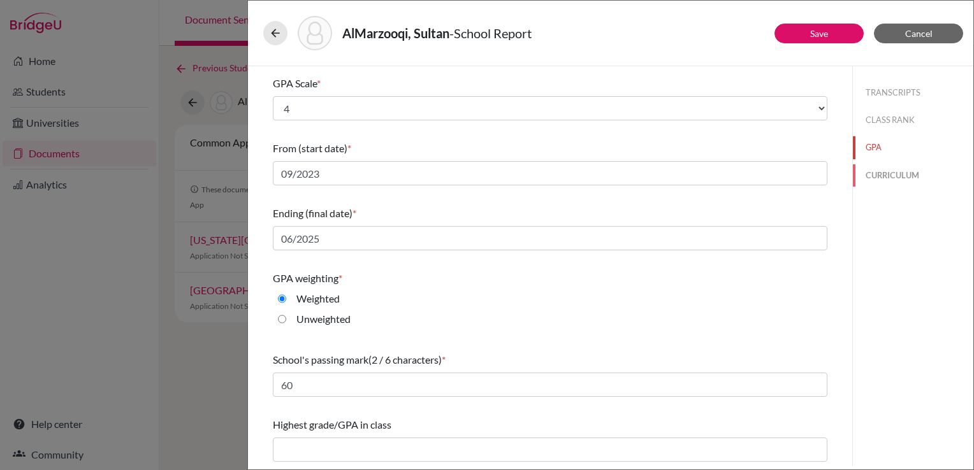
click at [912, 171] on button "CURRICULUM" at bounding box center [912, 175] width 120 height 22
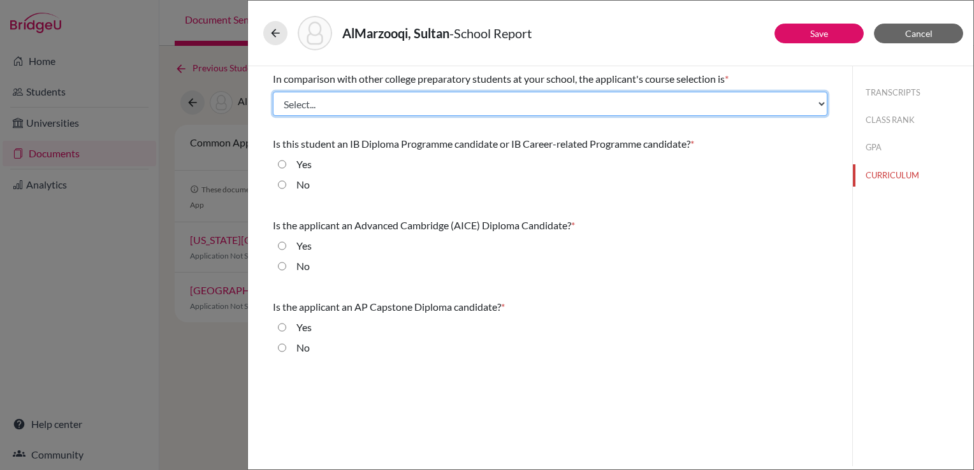
click at [547, 115] on select "Select... Less than demanding Average Demanding Very demanding Most demanding P…" at bounding box center [550, 104] width 554 height 24
click at [296, 99] on select "Select... Less than demanding Average Demanding Very demanding Most demanding P…" at bounding box center [550, 104] width 554 height 24
select select "1"
click at [273, 92] on select "Select... Less than demanding Average Demanding Very demanding Most demanding P…" at bounding box center [550, 104] width 554 height 24
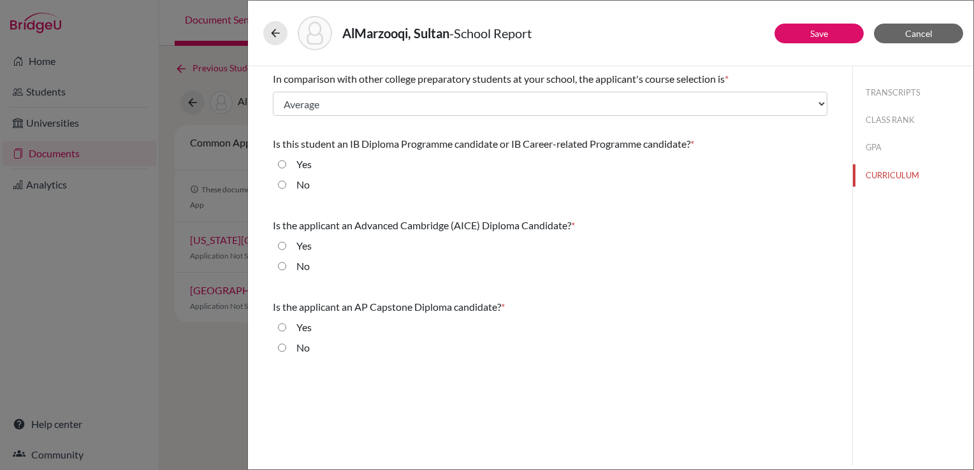
click at [303, 180] on label "No" at bounding box center [302, 184] width 13 height 15
click at [286, 180] on input "No" at bounding box center [282, 184] width 8 height 15
radio input "true"
click at [303, 263] on label "No" at bounding box center [302, 266] width 13 height 15
click at [286, 263] on input "No" at bounding box center [282, 266] width 8 height 15
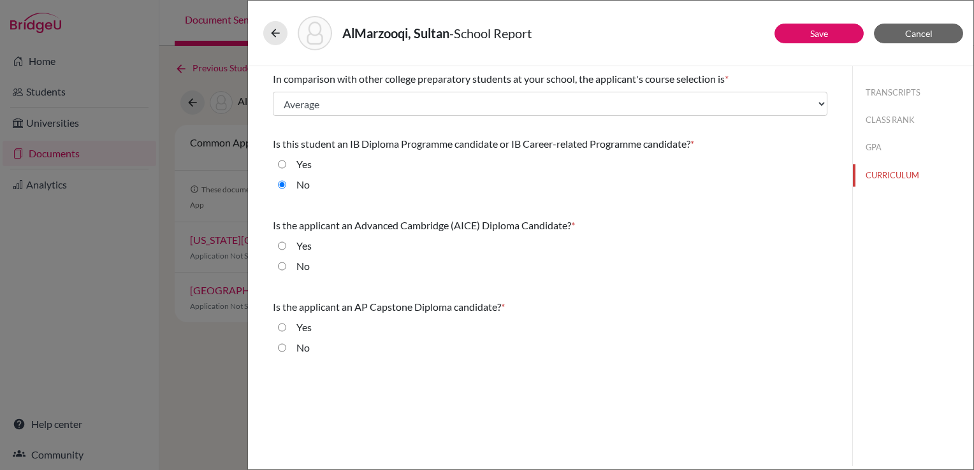
radio input "true"
drag, startPoint x: 300, startPoint y: 351, endPoint x: 308, endPoint y: 339, distance: 14.7
click at [301, 352] on label "No" at bounding box center [302, 347] width 13 height 15
click at [286, 352] on input "No" at bounding box center [282, 347] width 8 height 15
radio input "true"
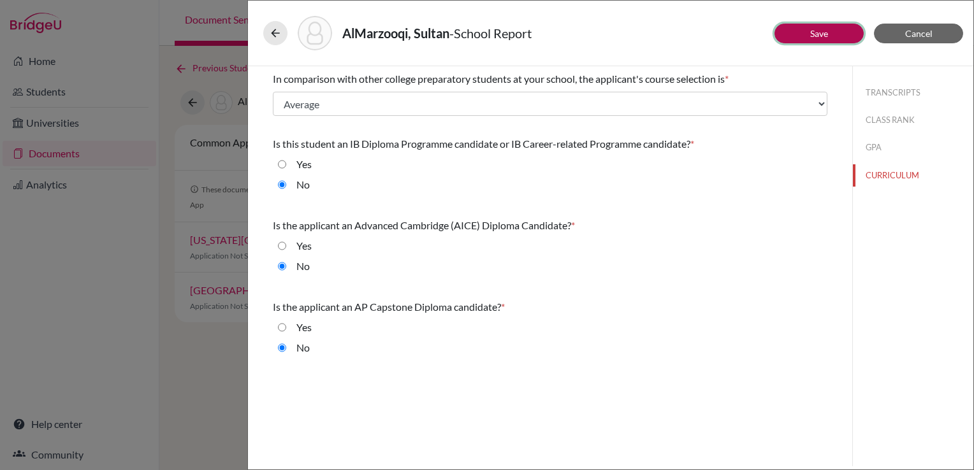
click at [790, 40] on button "Save" at bounding box center [818, 34] width 89 height 20
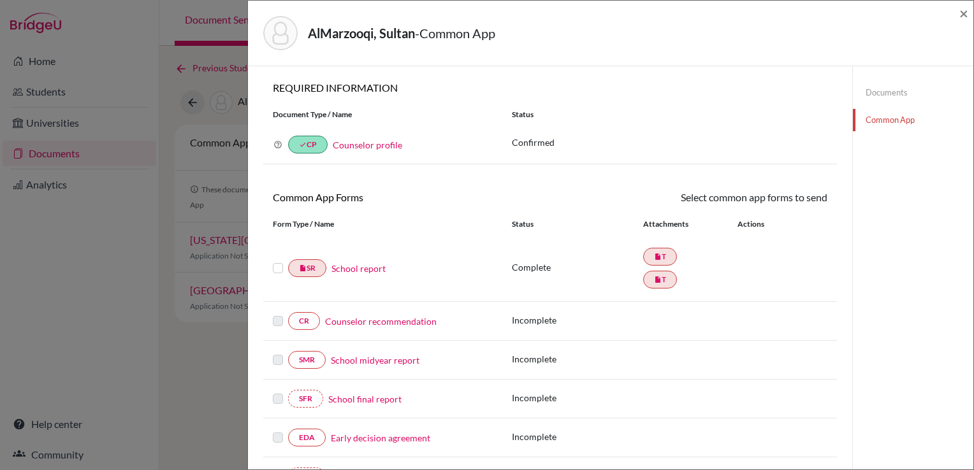
click at [275, 261] on label at bounding box center [278, 261] width 10 height 0
click at [0, 0] on input "checkbox" at bounding box center [0, 0] width 0 height 0
click at [787, 196] on link "Send" at bounding box center [800, 200] width 53 height 20
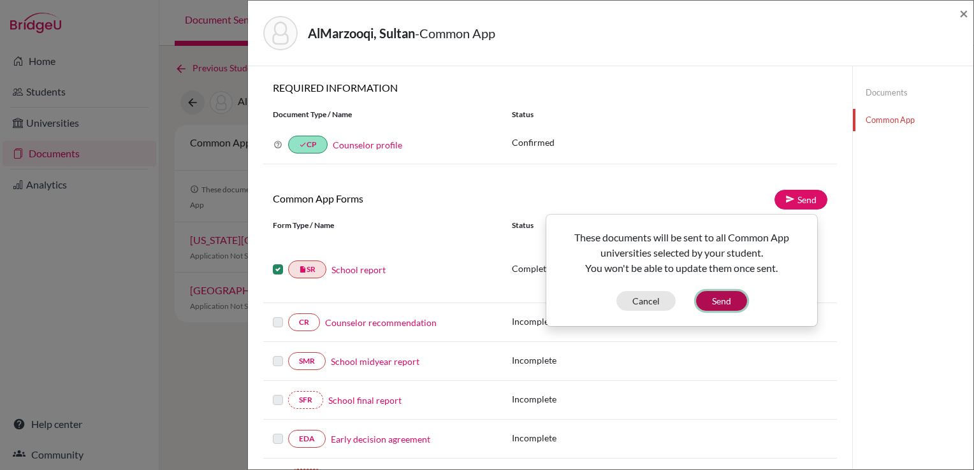
click at [711, 301] on button "Send" at bounding box center [721, 301] width 51 height 20
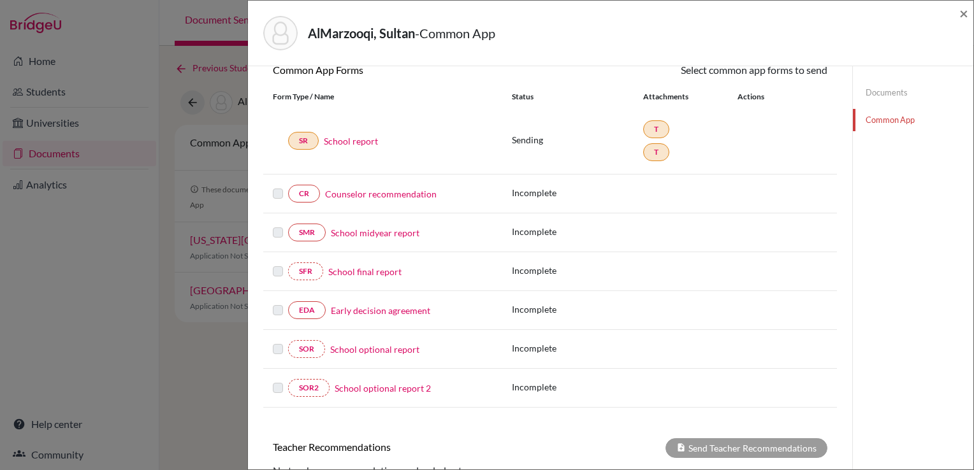
scroll to position [127, 0]
click at [382, 312] on link "Early decision agreement" at bounding box center [380, 310] width 99 height 13
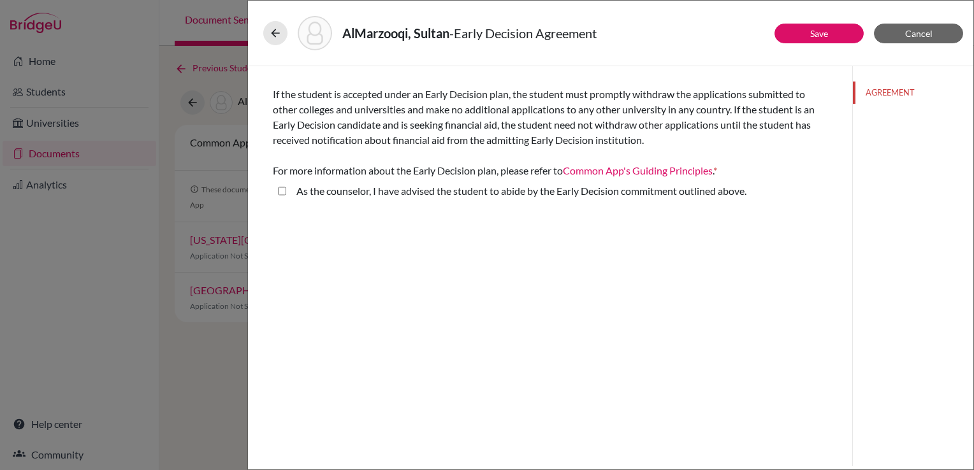
drag, startPoint x: 586, startPoint y: 187, endPoint x: 637, endPoint y: 160, distance: 58.4
click at [585, 188] on label "As the counselor, I have advised the student to abide by the Early Decision com…" at bounding box center [521, 190] width 450 height 15
click at [286, 188] on above\ "As the counselor, I have advised the student to abide by the Early Decision com…" at bounding box center [282, 190] width 8 height 15
checkbox above\ "true"
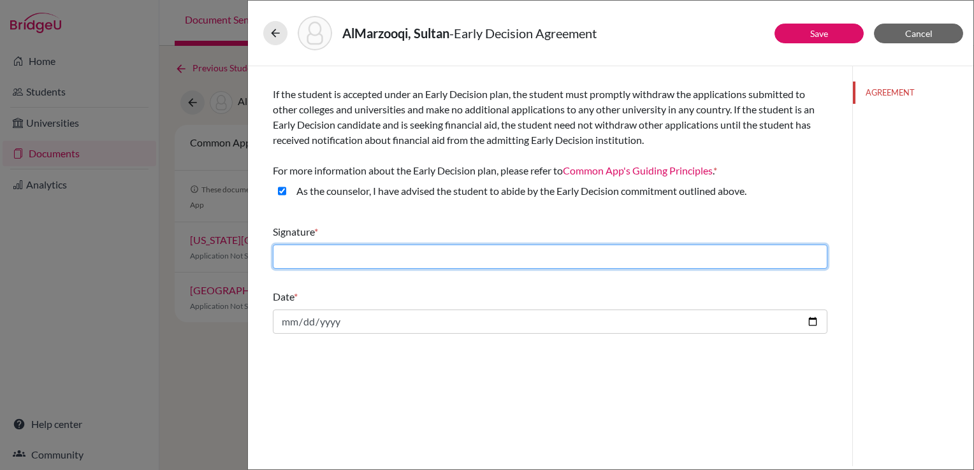
click at [393, 245] on input "text" at bounding box center [550, 257] width 554 height 24
type input "[PERSON_NAME]"
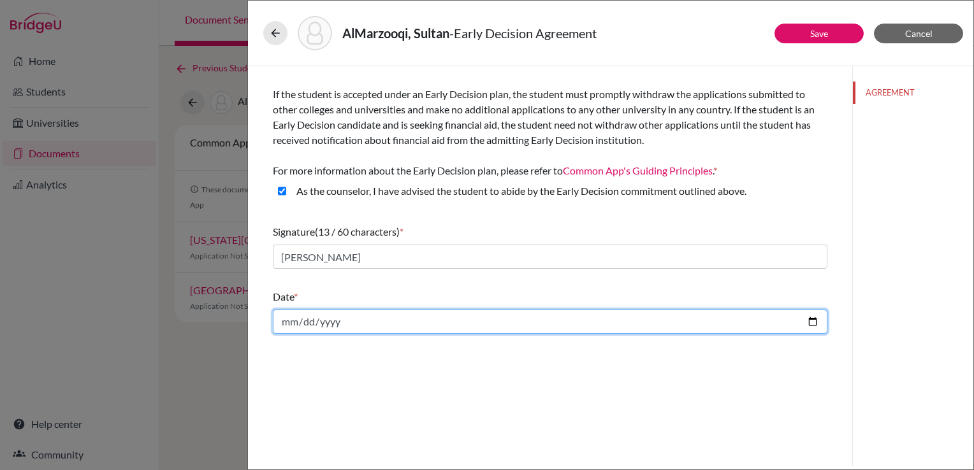
click at [374, 329] on input "date" at bounding box center [550, 322] width 554 height 24
click at [819, 326] on input "date" at bounding box center [550, 322] width 554 height 24
click at [810, 320] on input "date" at bounding box center [550, 322] width 554 height 24
type input "2025-09-25"
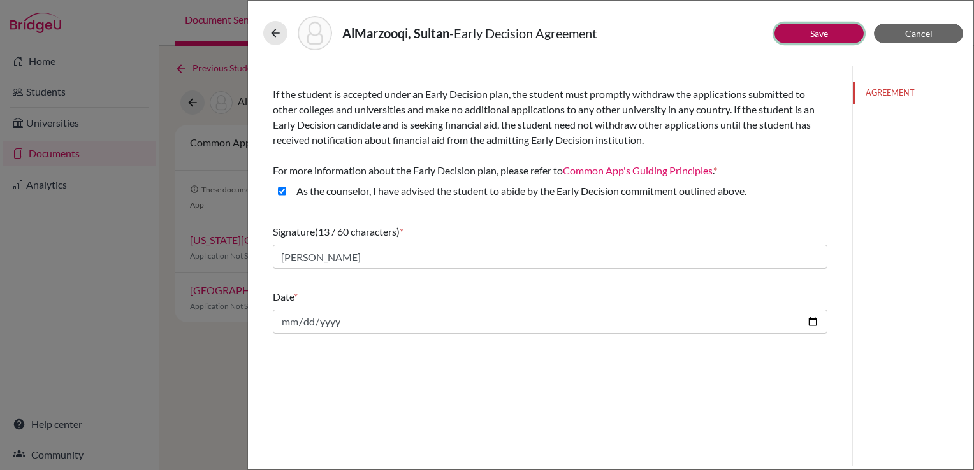
click at [793, 29] on button "Save" at bounding box center [818, 34] width 89 height 20
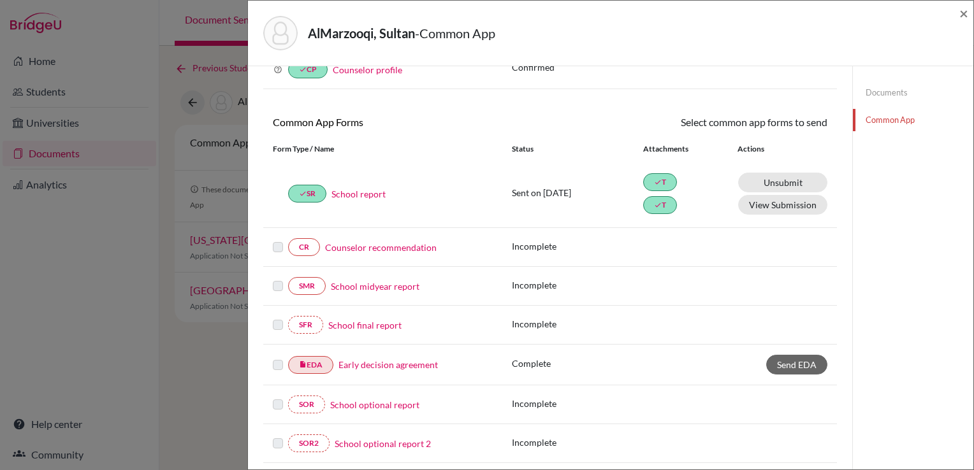
scroll to position [127, 0]
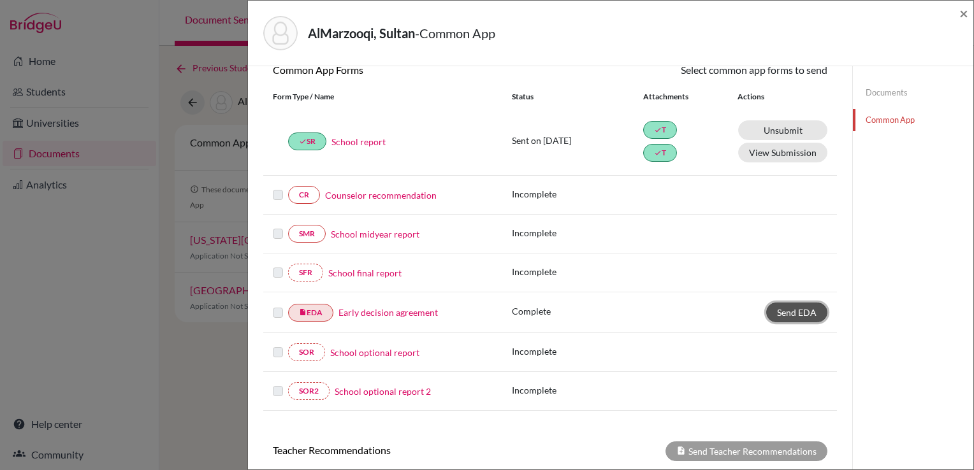
click at [788, 315] on span "Send EDA" at bounding box center [797, 312] width 40 height 11
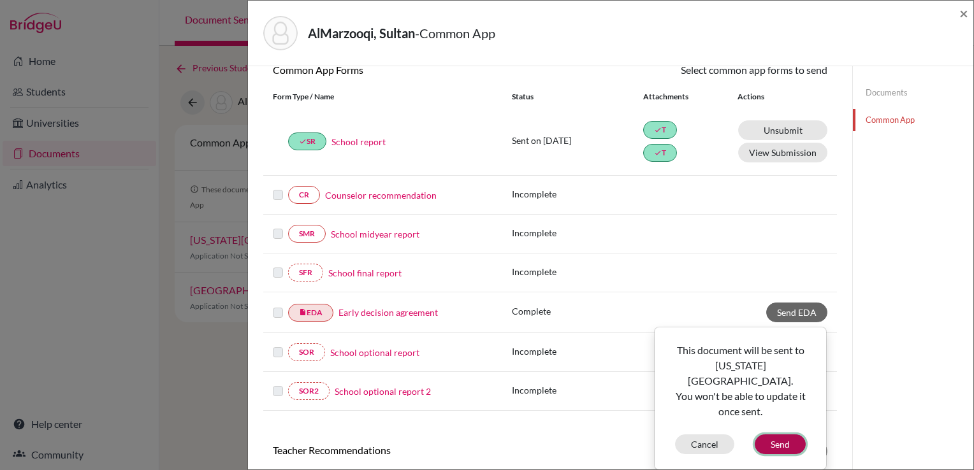
click at [770, 435] on button "Send" at bounding box center [779, 445] width 51 height 20
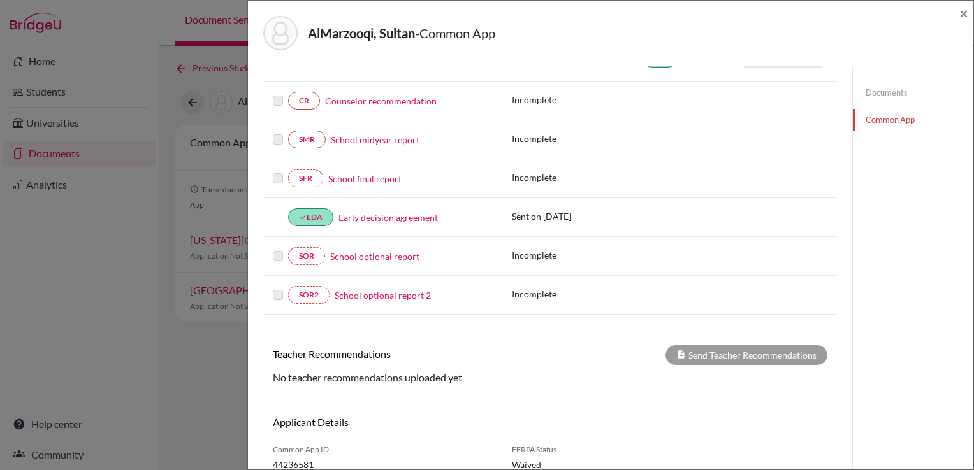
scroll to position [206, 0]
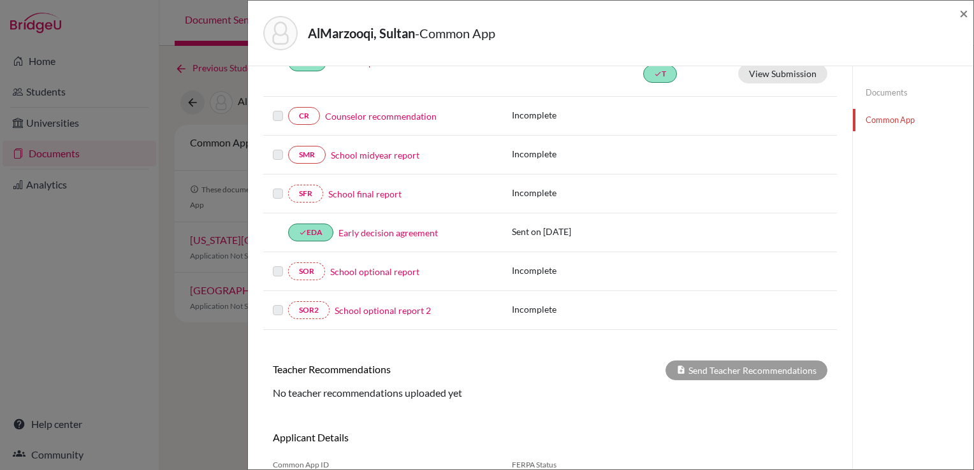
click at [377, 196] on link "School final report" at bounding box center [364, 193] width 73 height 13
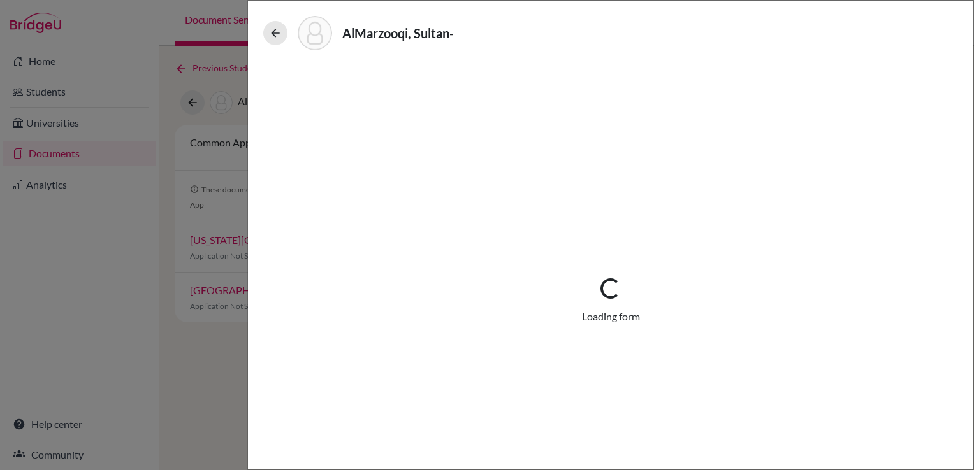
select select "5"
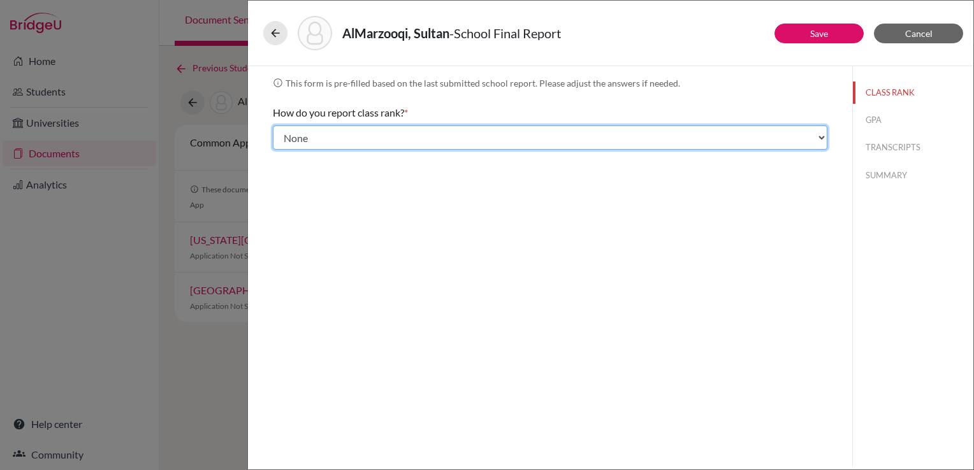
click at [392, 140] on select "Select... Exact Decile Quintile Quartile None" at bounding box center [550, 138] width 554 height 24
drag, startPoint x: 393, startPoint y: 140, endPoint x: 511, endPoint y: 136, distance: 117.9
click at [393, 140] on select "Select... Exact Decile Quintile Quartile None" at bounding box center [550, 138] width 554 height 24
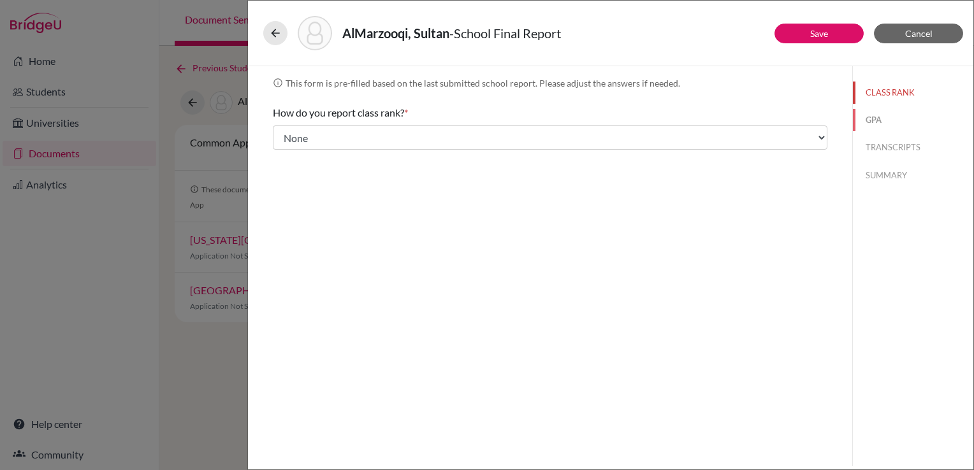
click at [899, 120] on button "GPA" at bounding box center [912, 120] width 120 height 22
type input "3.82"
select select "4"
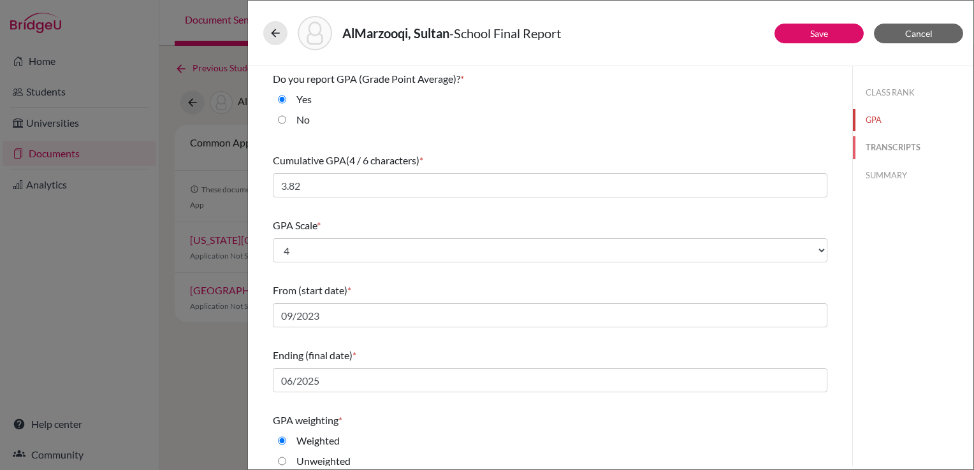
click at [892, 147] on button "TRANSCRIPTS" at bounding box center [912, 147] width 120 height 22
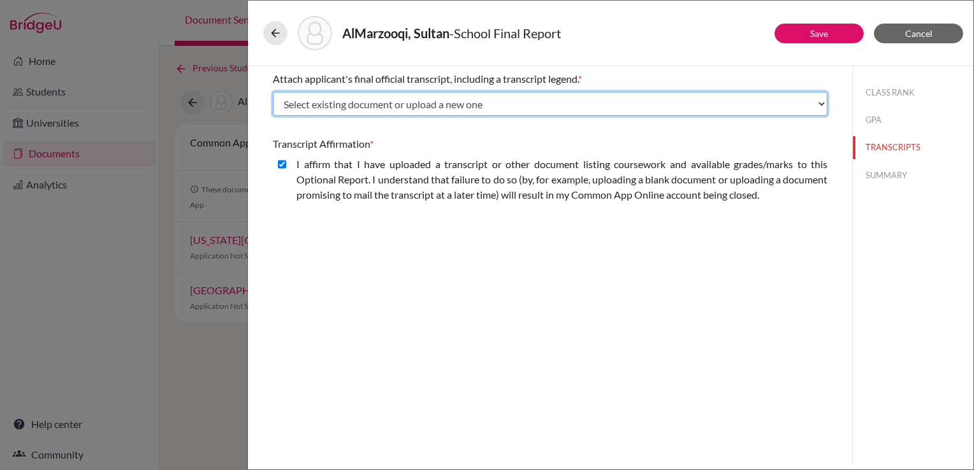
click at [786, 106] on select "Select existing document or upload a new one Sultan Almarzooqi Gr12 Sultan Alma…" at bounding box center [550, 104] width 554 height 24
select select "670670"
click at [273, 92] on select "Select existing document or upload a new one Sultan Almarzooqi Gr12 Sultan Alma…" at bounding box center [550, 104] width 554 height 24
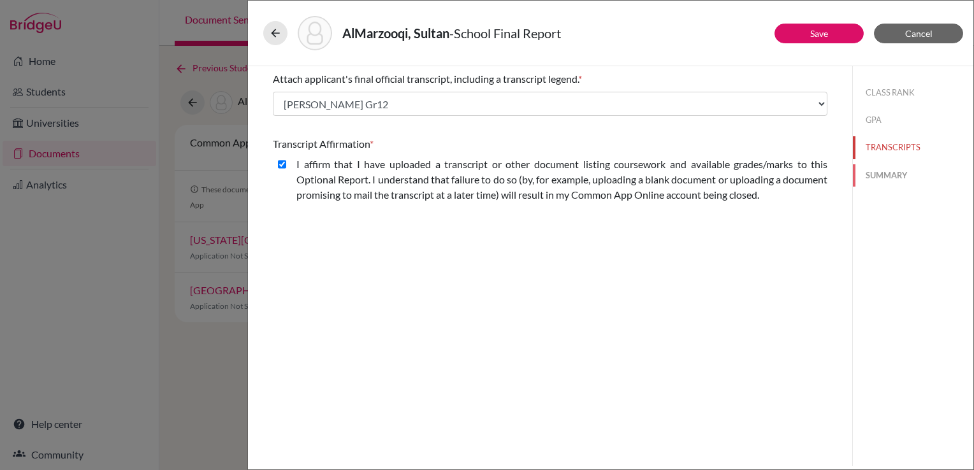
click at [872, 176] on button "SUMMARY" at bounding box center [912, 175] width 120 height 22
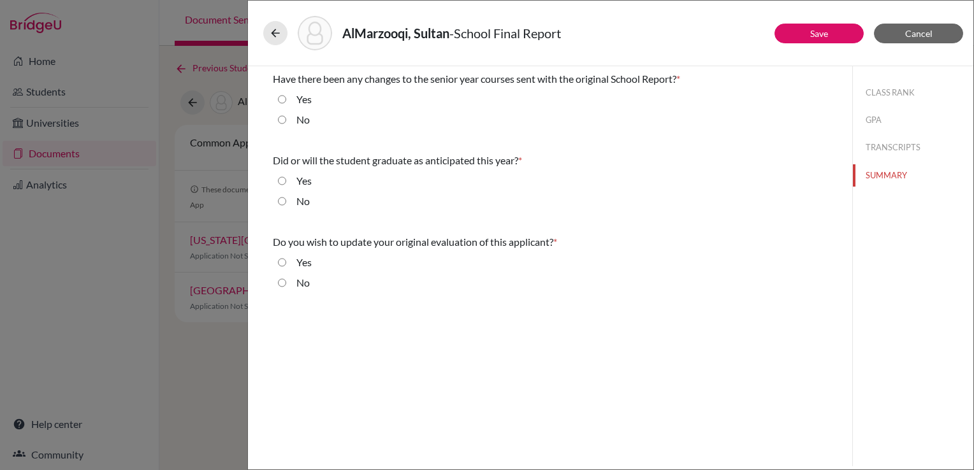
click at [298, 121] on label "No" at bounding box center [302, 119] width 13 height 15
click at [286, 121] on input "No" at bounding box center [282, 119] width 8 height 15
radio input "true"
click at [298, 201] on label "No" at bounding box center [302, 201] width 13 height 15
click at [286, 201] on input "No" at bounding box center [282, 201] width 8 height 15
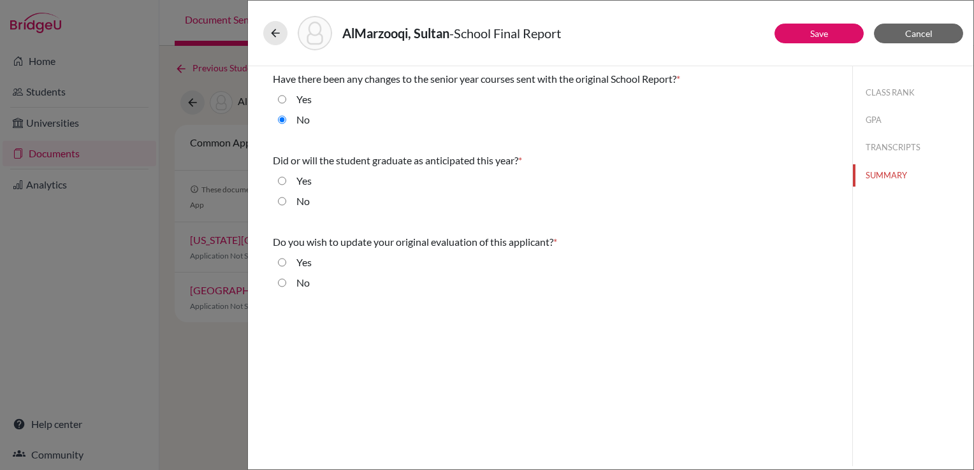
radio input "true"
click at [288, 184] on div "Yes" at bounding box center [298, 183] width 25 height 20
click at [282, 177] on input "Yes" at bounding box center [282, 180] width 8 height 15
radio input "true"
click at [304, 285] on label "No" at bounding box center [302, 282] width 13 height 15
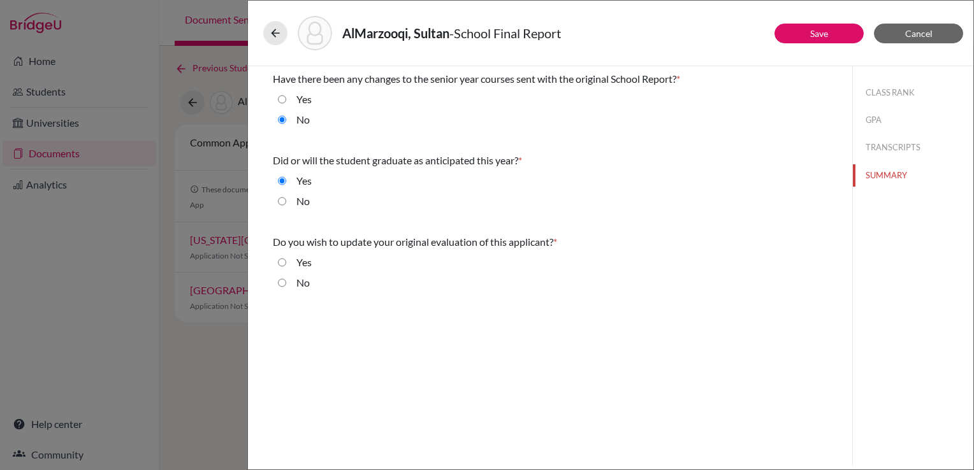
click at [286, 285] on input "No" at bounding box center [282, 282] width 8 height 15
radio input "true"
click at [821, 45] on div "AlMarzooqi, Sultan - School Final Report" at bounding box center [610, 33] width 694 height 34
click at [819, 28] on link "Save" at bounding box center [819, 33] width 18 height 11
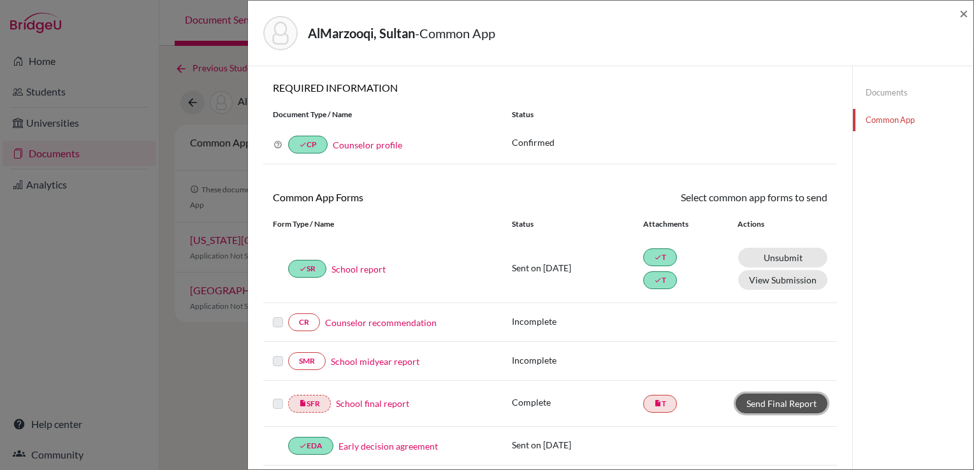
click at [768, 398] on link "Send Final Report" at bounding box center [781, 404] width 92 height 20
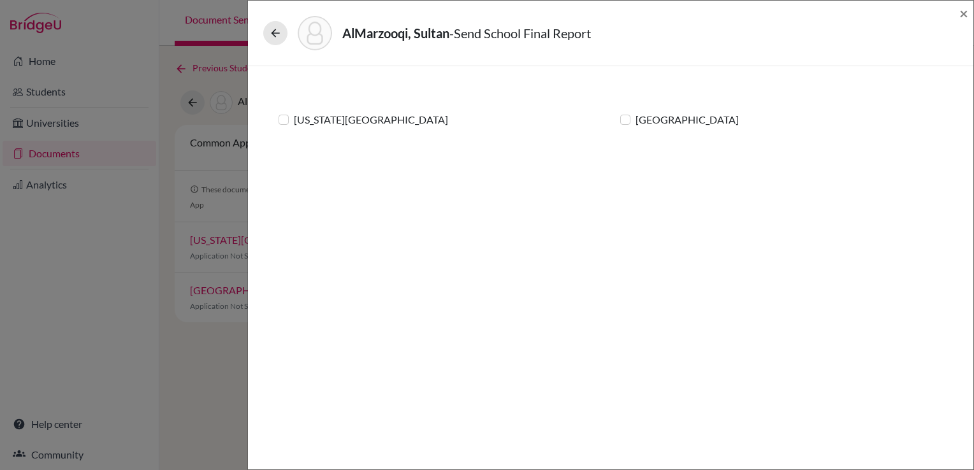
click at [357, 124] on label "[US_STATE][GEOGRAPHIC_DATA]" at bounding box center [371, 119] width 154 height 15
click at [0, 0] on input "[US_STATE][GEOGRAPHIC_DATA]" at bounding box center [0, 0] width 0 height 0
click at [643, 124] on label "[GEOGRAPHIC_DATA]" at bounding box center [686, 119] width 103 height 15
click at [0, 0] on input "[GEOGRAPHIC_DATA]" at bounding box center [0, 0] width 0 height 0
click at [933, 32] on link "Send" at bounding box center [922, 34] width 53 height 20
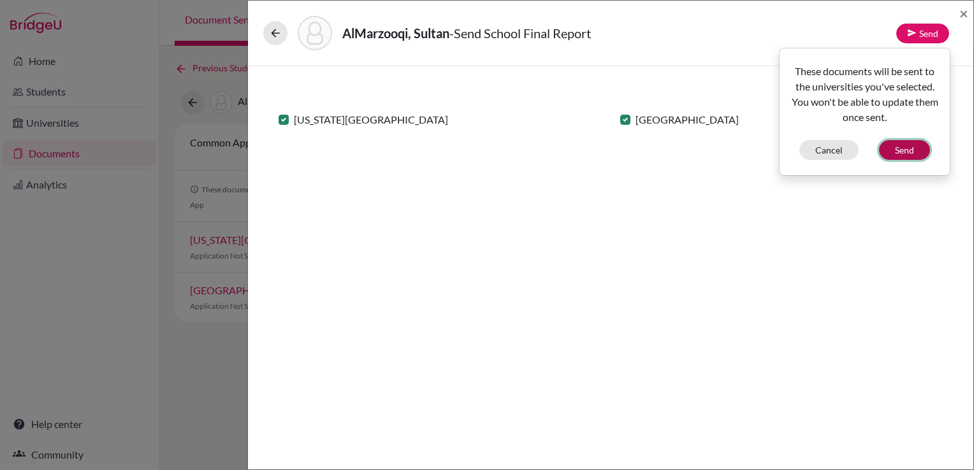
click at [904, 147] on button "Send" at bounding box center [904, 150] width 51 height 20
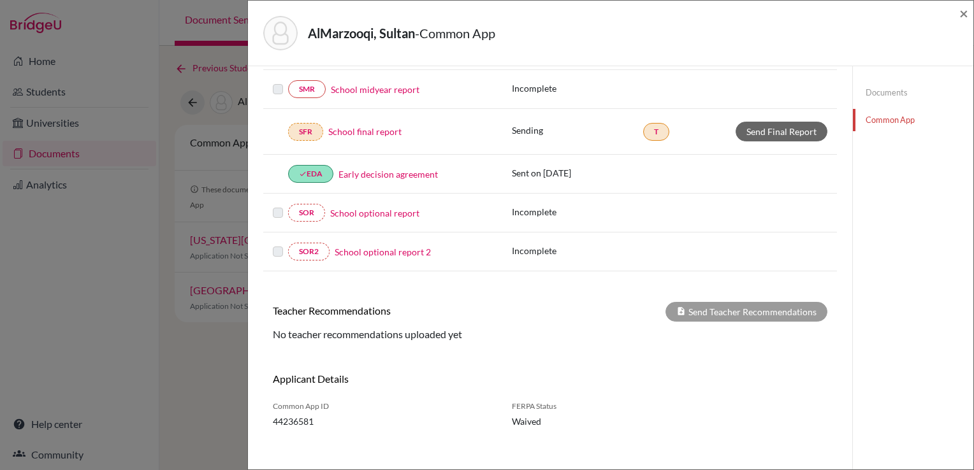
scroll to position [339, 0]
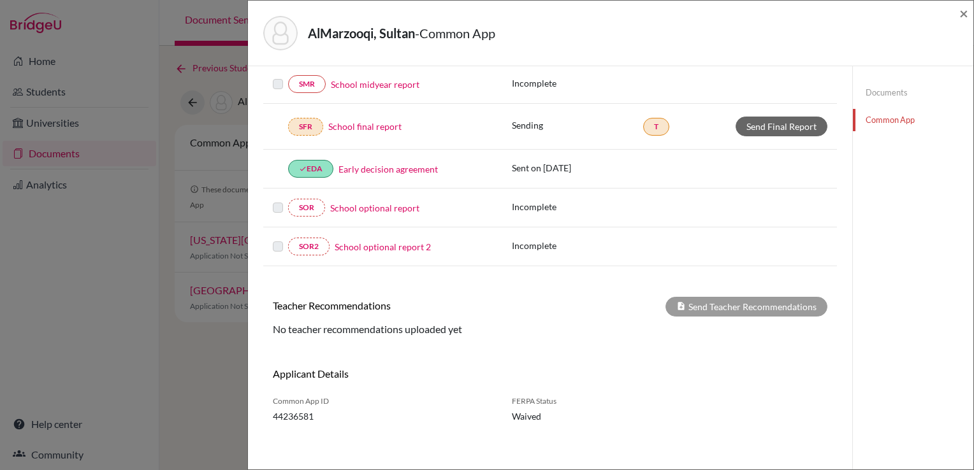
click at [787, 312] on div "× School Final Report has been sent to the selected universities. We'll notify …" at bounding box center [549, 101] width 573 height 716
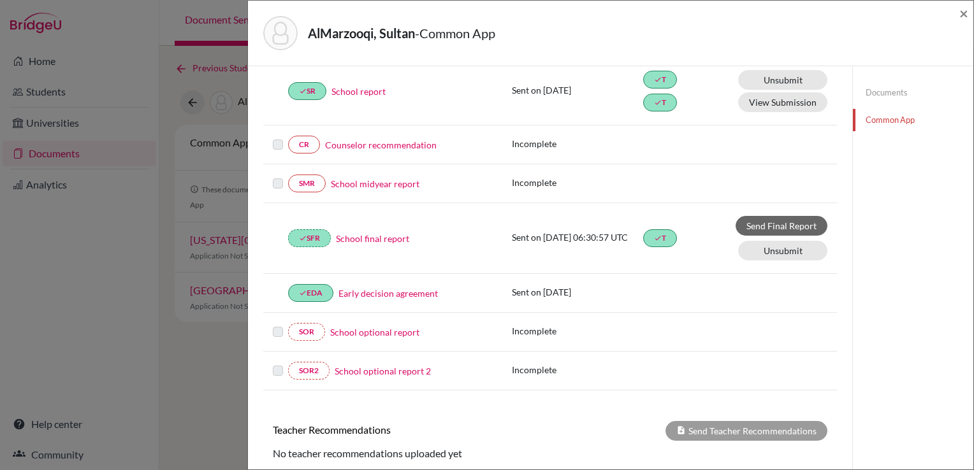
scroll to position [148, 0]
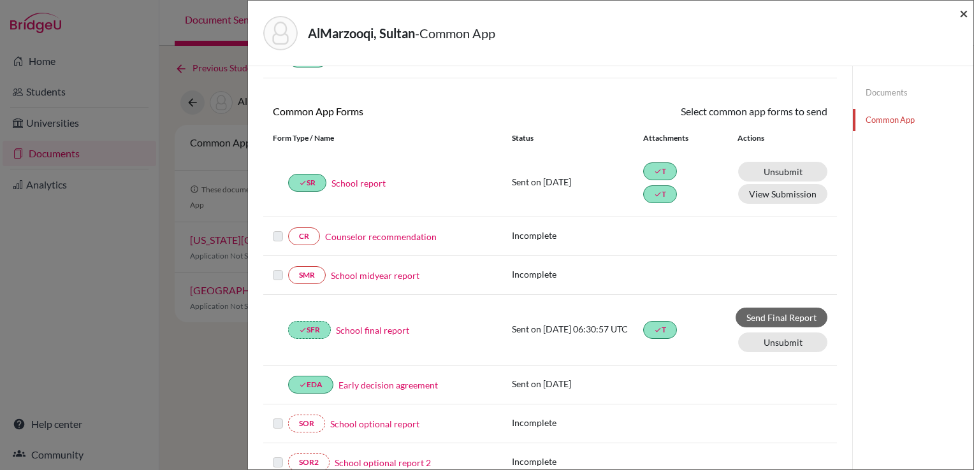
click at [963, 15] on span "×" at bounding box center [963, 13] width 9 height 18
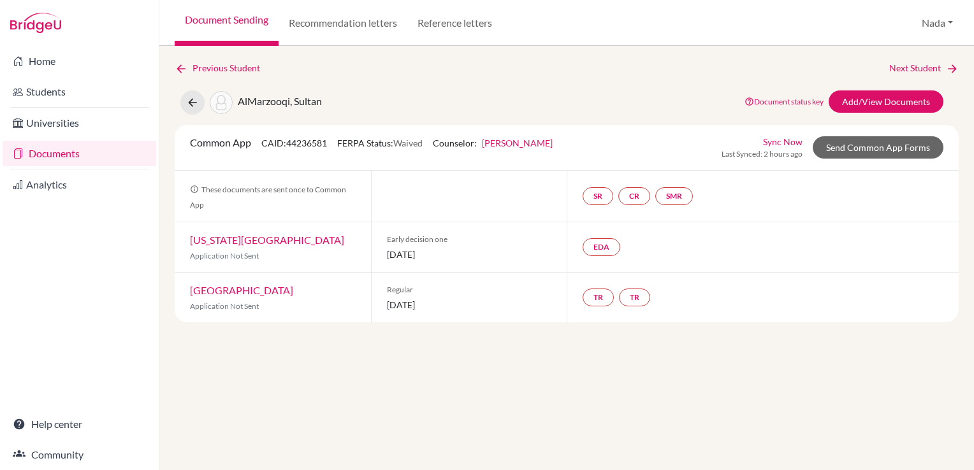
click at [800, 136] on link "Sync Now" at bounding box center [783, 141] width 40 height 13
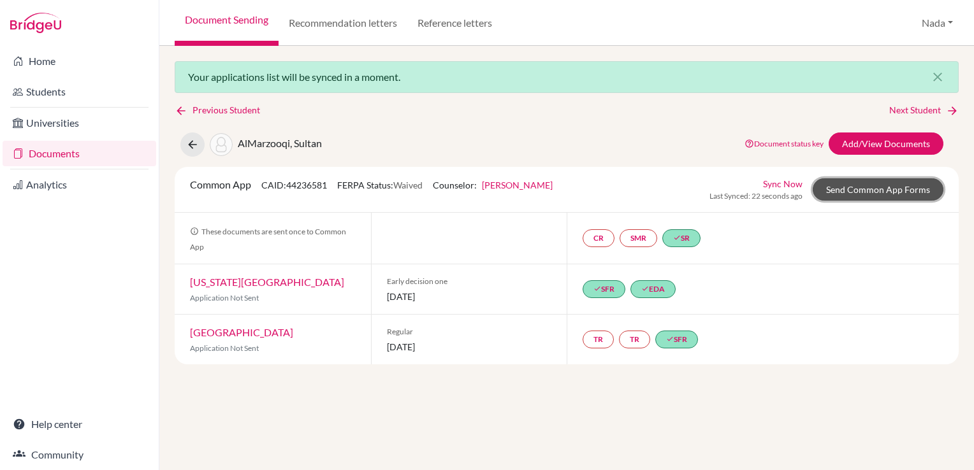
click at [870, 196] on link "Send Common App Forms" at bounding box center [877, 189] width 131 height 22
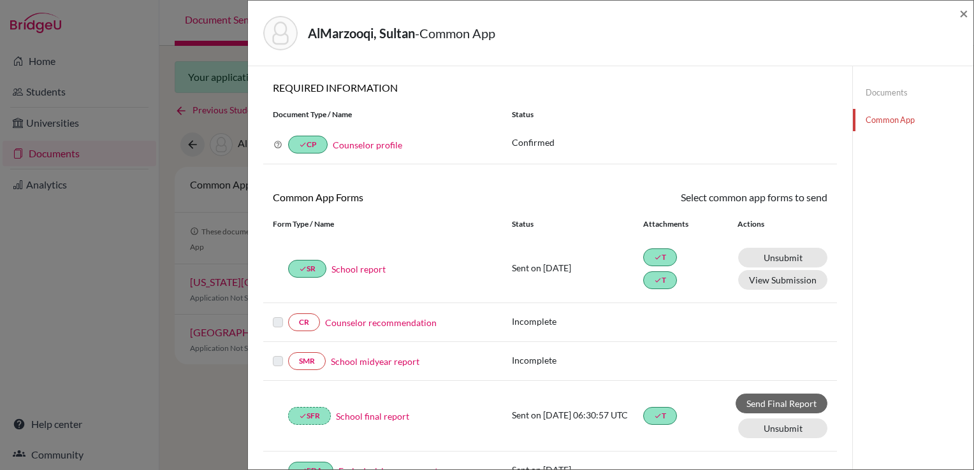
click at [900, 94] on link "Documents" at bounding box center [912, 93] width 120 height 22
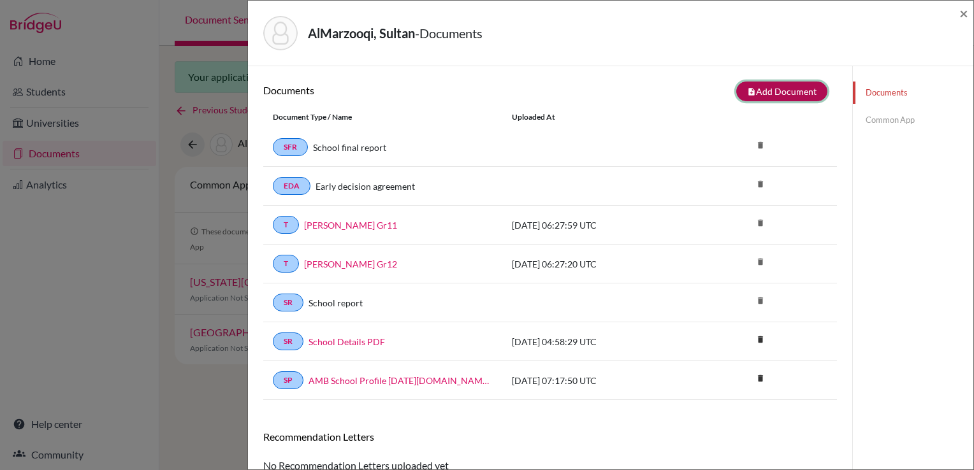
click at [790, 85] on button "note_add Add Document" at bounding box center [781, 92] width 91 height 20
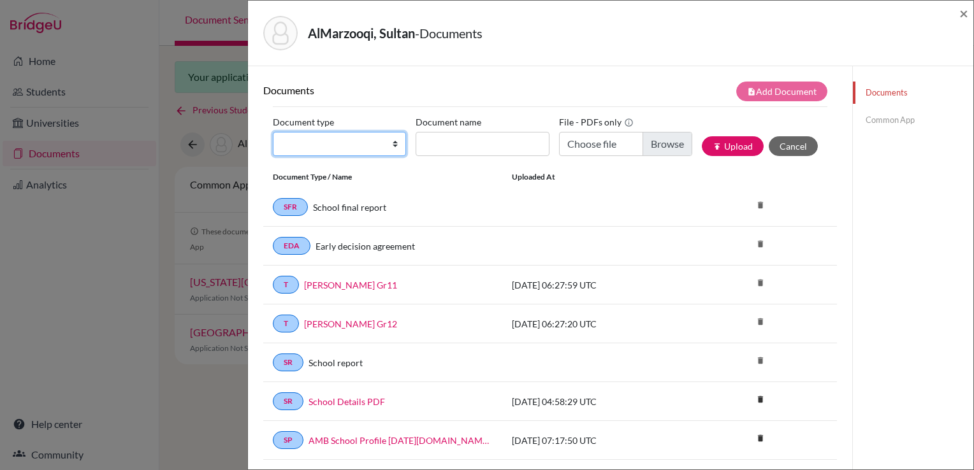
click at [349, 136] on select "Change explanation for Common App reports Counselor recommendation Internationa…" at bounding box center [339, 144] width 133 height 24
click at [351, 139] on select "Change explanation for Common App reports Counselor recommendation Internationa…" at bounding box center [339, 144] width 133 height 24
click at [349, 142] on select "Change explanation for Common App reports Counselor recommendation Internationa…" at bounding box center [339, 144] width 133 height 24
select select "5"
click at [273, 132] on select "Change explanation for Common App reports Counselor recommendation Internationa…" at bounding box center [339, 144] width 133 height 24
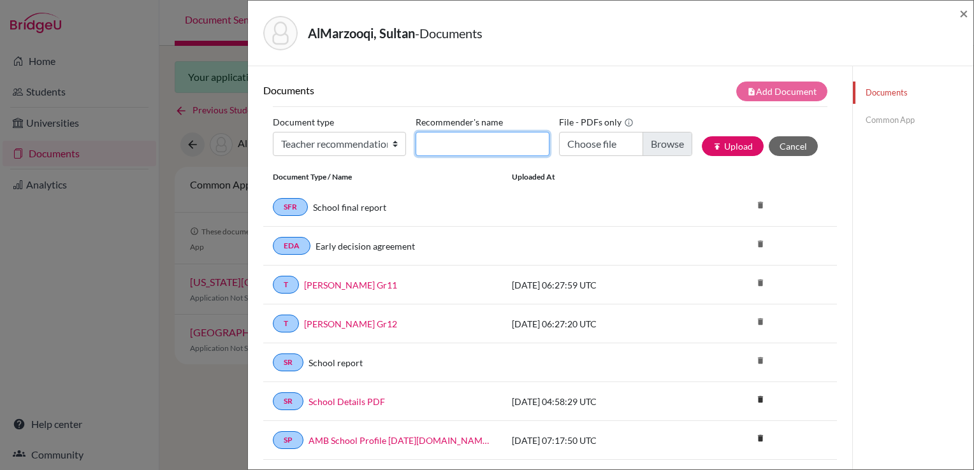
click at [452, 147] on input "Recommender's name" at bounding box center [481, 144] width 133 height 24
click at [614, 52] on div "AlMarzooqi, Sultan - Documents ×" at bounding box center [610, 33] width 715 height 55
click at [489, 148] on input "Recommender's name" at bounding box center [481, 144] width 133 height 24
type input "[PERSON_NAME]"
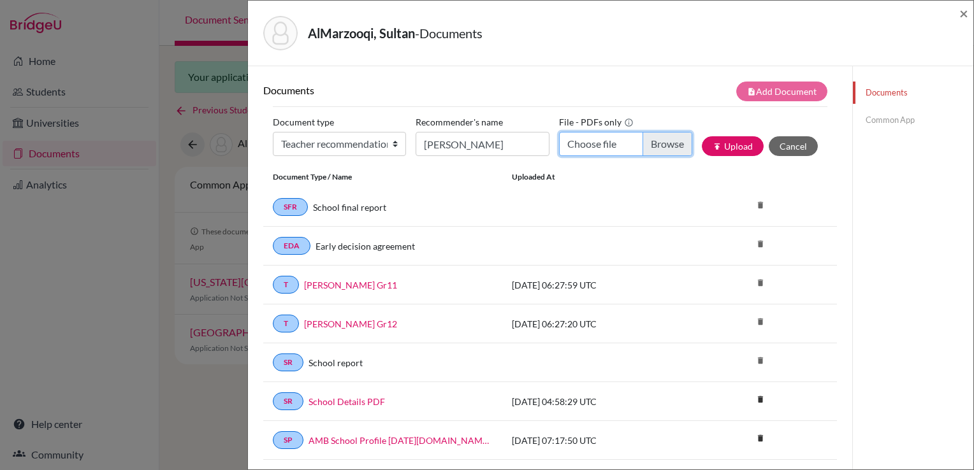
click at [676, 138] on input "Choose file" at bounding box center [625, 144] width 133 height 24
type input "C:\fakepath\[PERSON_NAME] - [PERSON_NAME].pdf"
click at [712, 147] on icon "publish" at bounding box center [716, 146] width 9 height 9
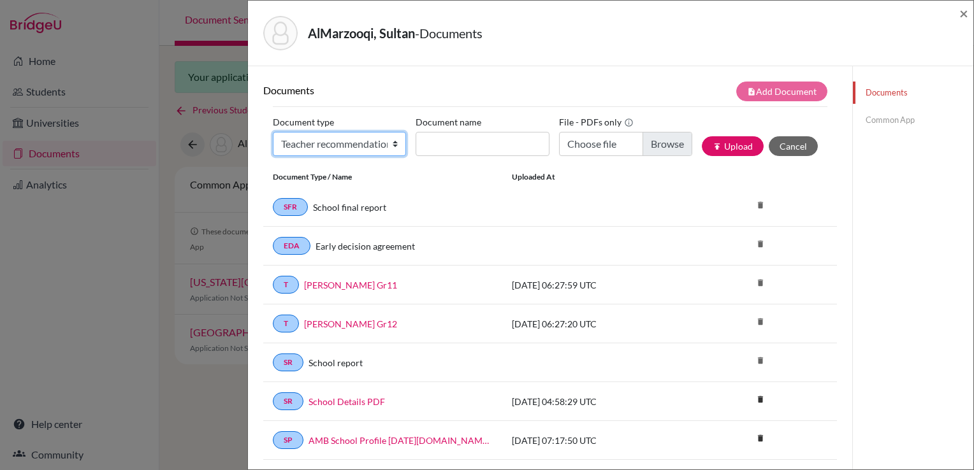
click at [366, 152] on select "Change explanation for Common App reports Counselor recommendation Internationa…" at bounding box center [339, 144] width 133 height 24
select select "5"
click at [273, 132] on select "Change explanation for Common App reports Counselor recommendation Internationa…" at bounding box center [339, 144] width 133 height 24
click at [461, 152] on input "Recommender's name" at bounding box center [481, 144] width 133 height 24
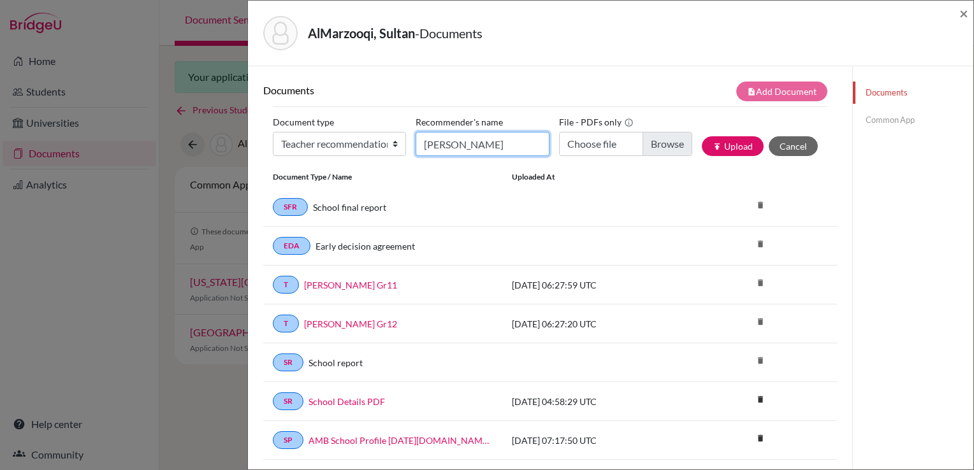
type input "[PERSON_NAME]"
click at [649, 139] on input "Choose file" at bounding box center [625, 144] width 133 height 24
type input "C:\fakepath\Sultan [PERSON_NAME].pdf"
click at [714, 143] on button "publish Upload" at bounding box center [732, 146] width 62 height 20
